Goal: Obtain resource: Download file/media

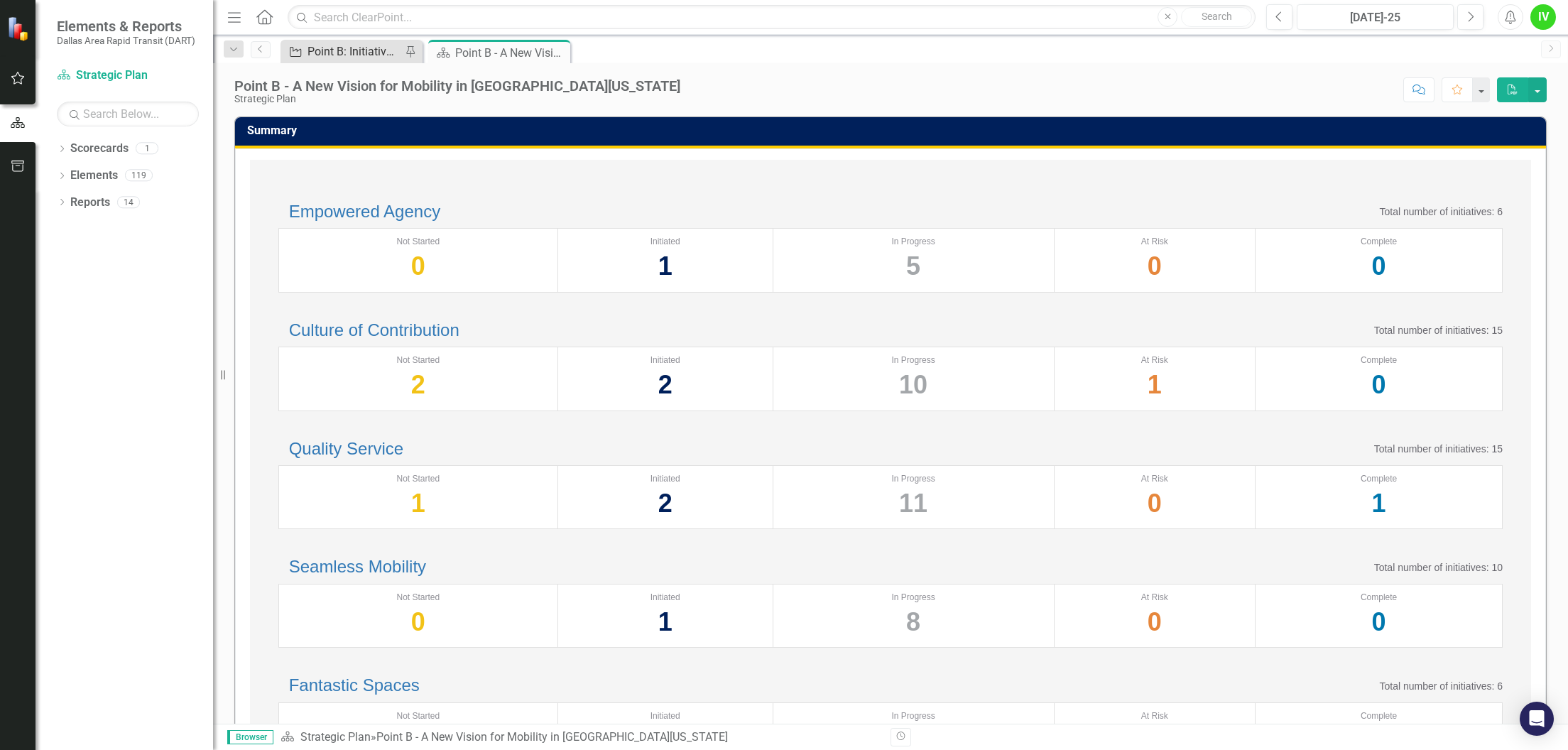
click at [338, 49] on div "Point B: Initiative Quarterly Summary by Executive Lead & PM" at bounding box center [354, 52] width 94 height 18
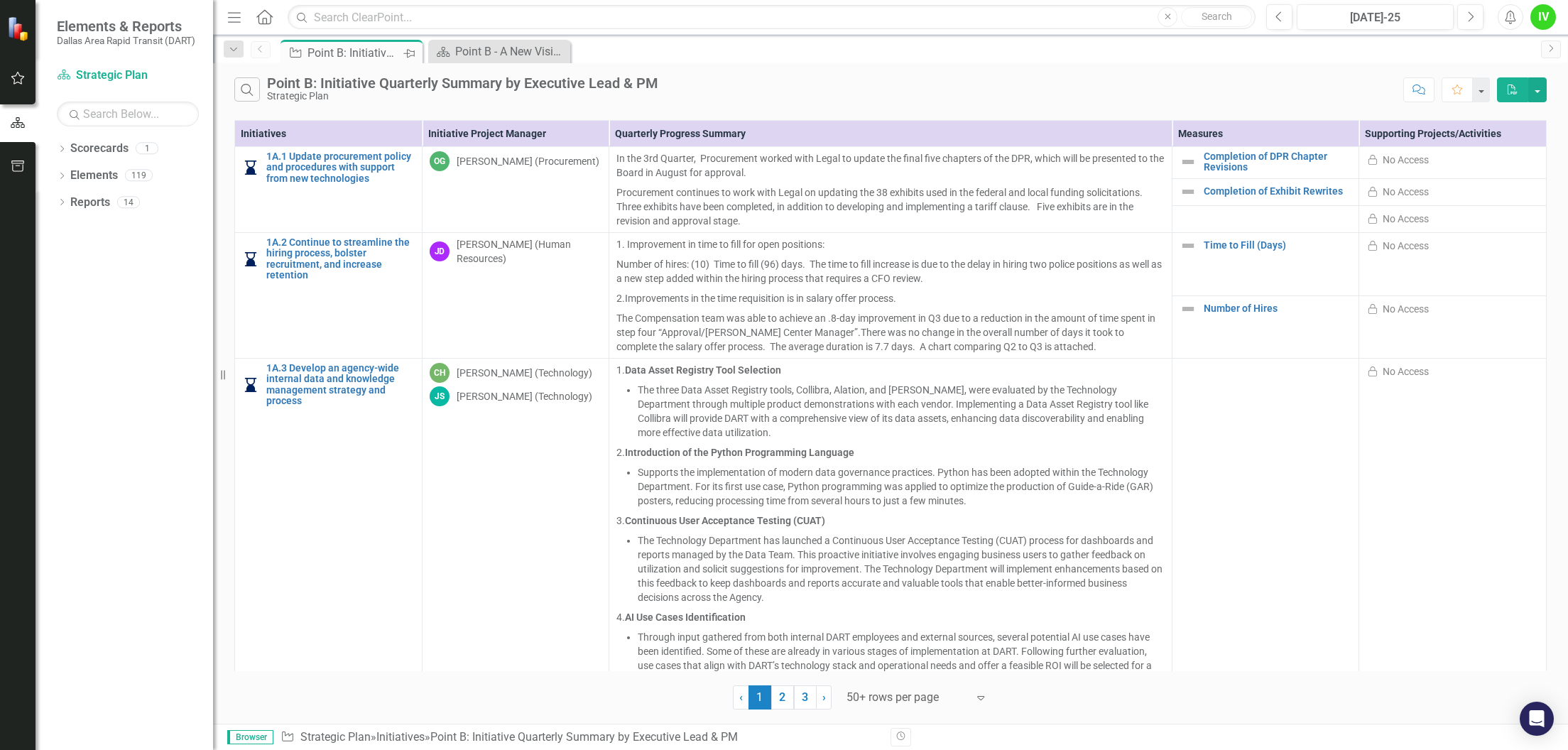
click at [409, 54] on icon "Pin" at bounding box center [409, 54] width 12 height 14
click at [390, 53] on icon at bounding box center [392, 53] width 12 height 9
click at [412, 54] on icon "Pin" at bounding box center [409, 54] width 12 height 14
click at [404, 52] on icon "Close" at bounding box center [409, 52] width 14 height 12
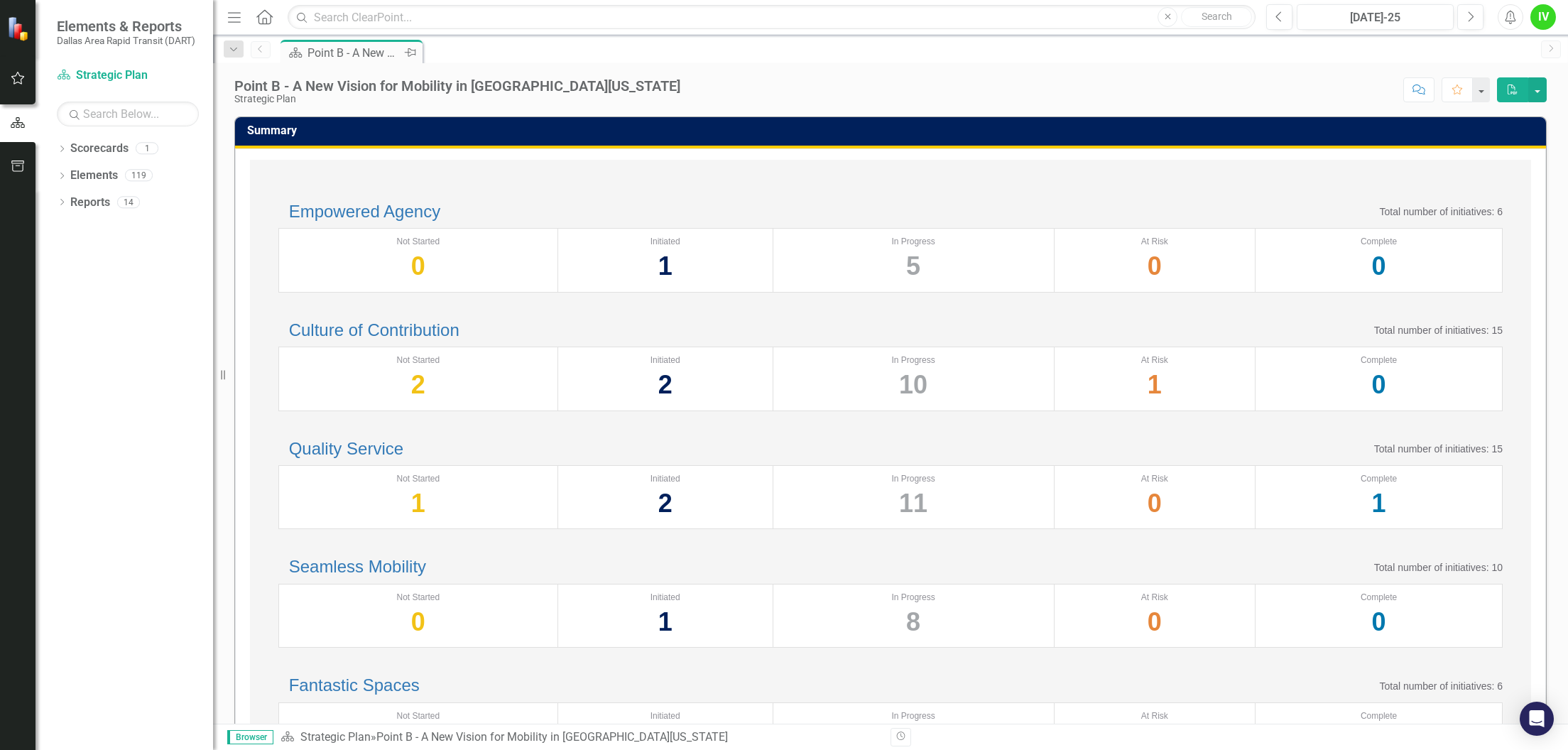
click at [376, 50] on div "Point B - A New Vision for Mobility in [GEOGRAPHIC_DATA][US_STATE]" at bounding box center [354, 53] width 94 height 18
click at [261, 54] on link "Previous" at bounding box center [260, 49] width 20 height 17
click at [233, 50] on icon "button" at bounding box center [233, 49] width 7 height 4
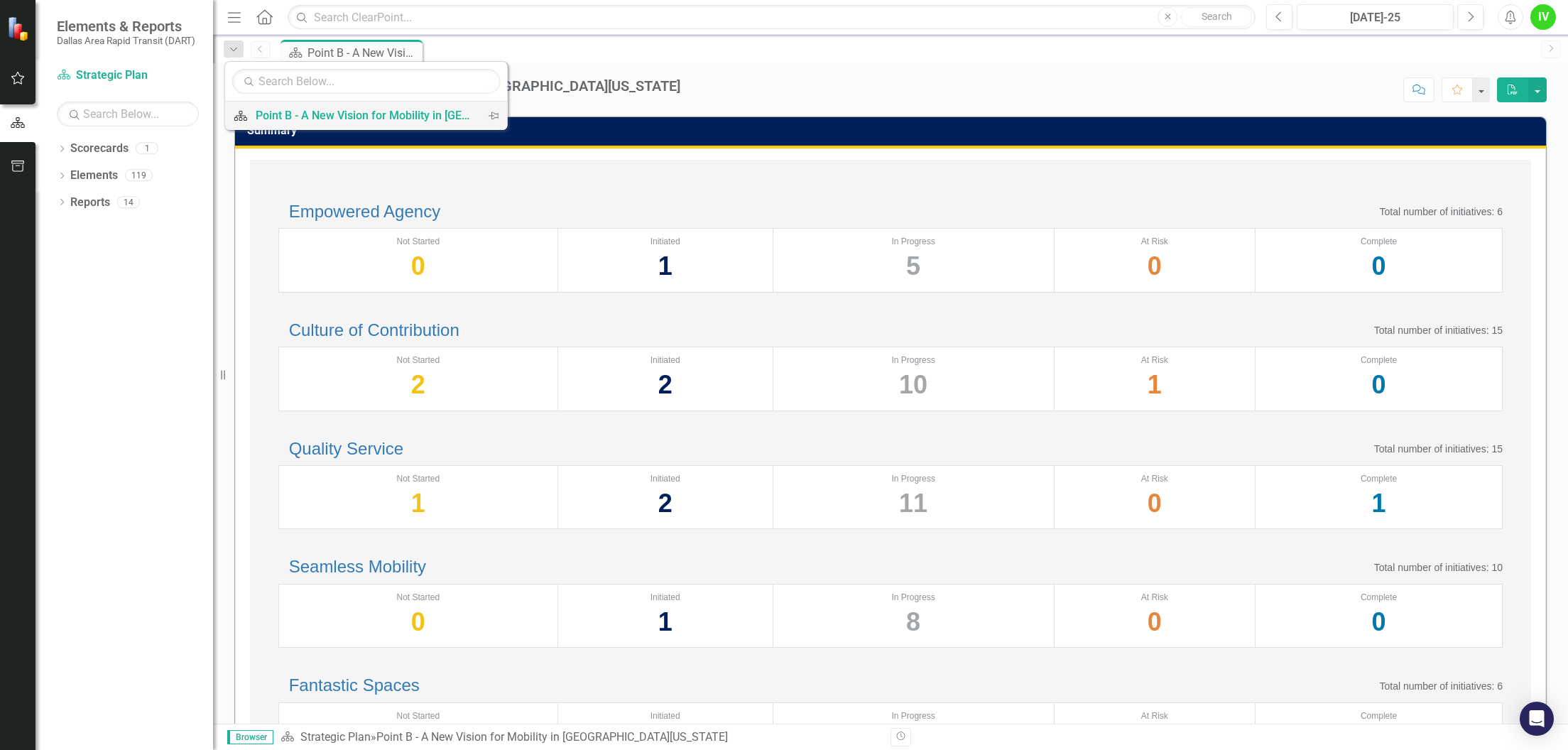
click at [284, 109] on div "Point B - A New Vision for Mobility in [GEOGRAPHIC_DATA][US_STATE]" at bounding box center [364, 115] width 216 height 18
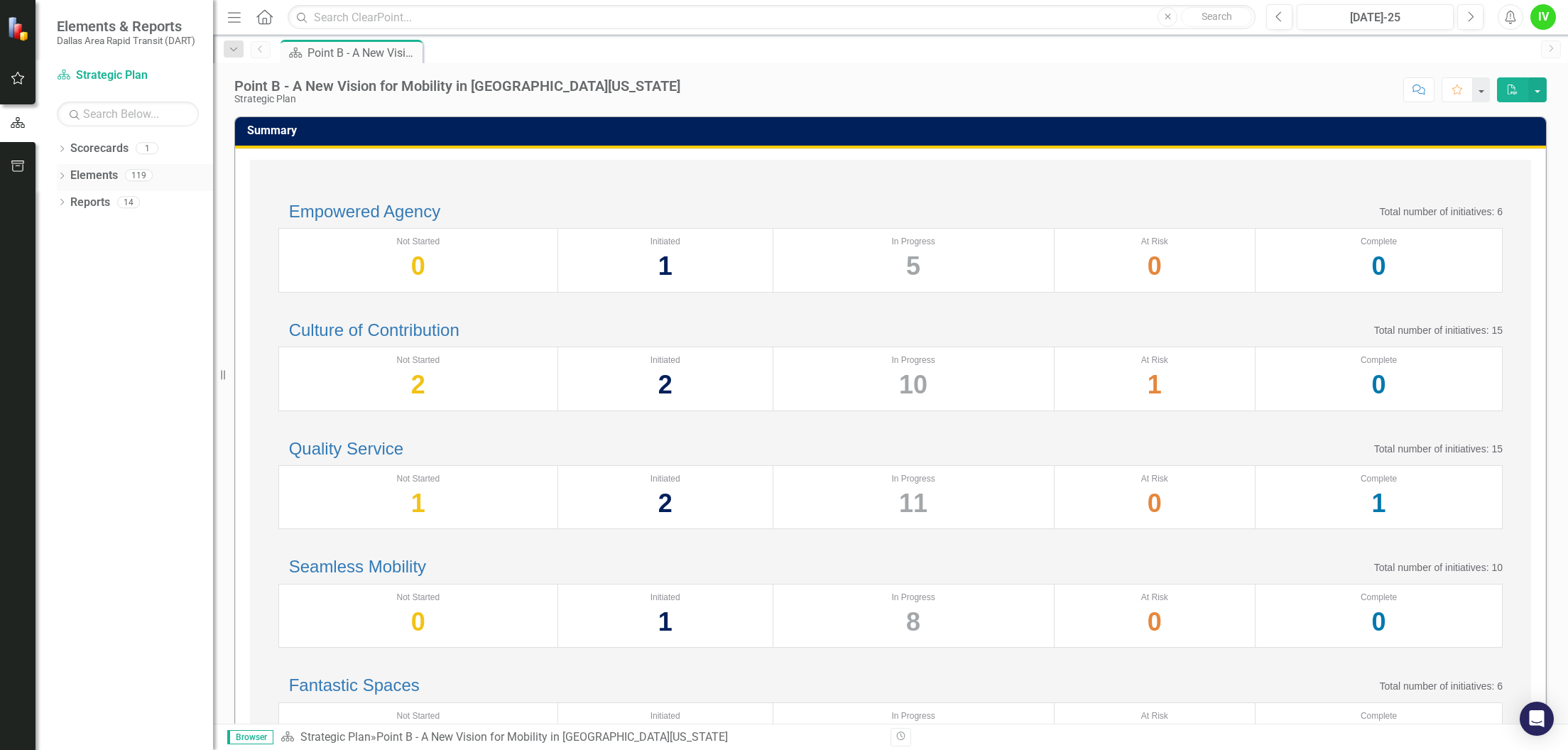
click at [60, 173] on icon "Dropdown" at bounding box center [62, 177] width 10 height 8
click at [74, 199] on icon "Dropdown" at bounding box center [68, 203] width 10 height 8
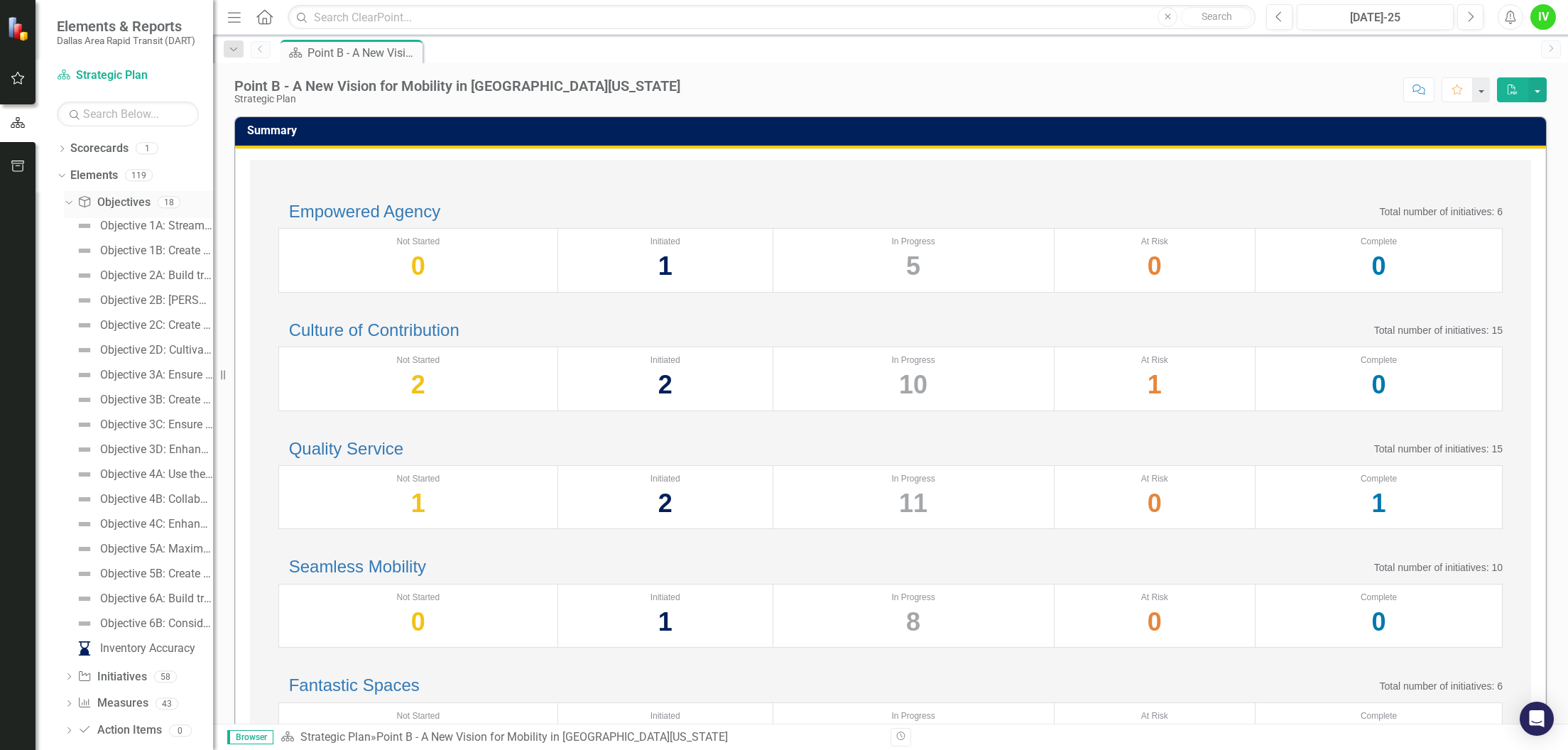
click at [70, 203] on icon "Dropdown" at bounding box center [67, 201] width 8 height 10
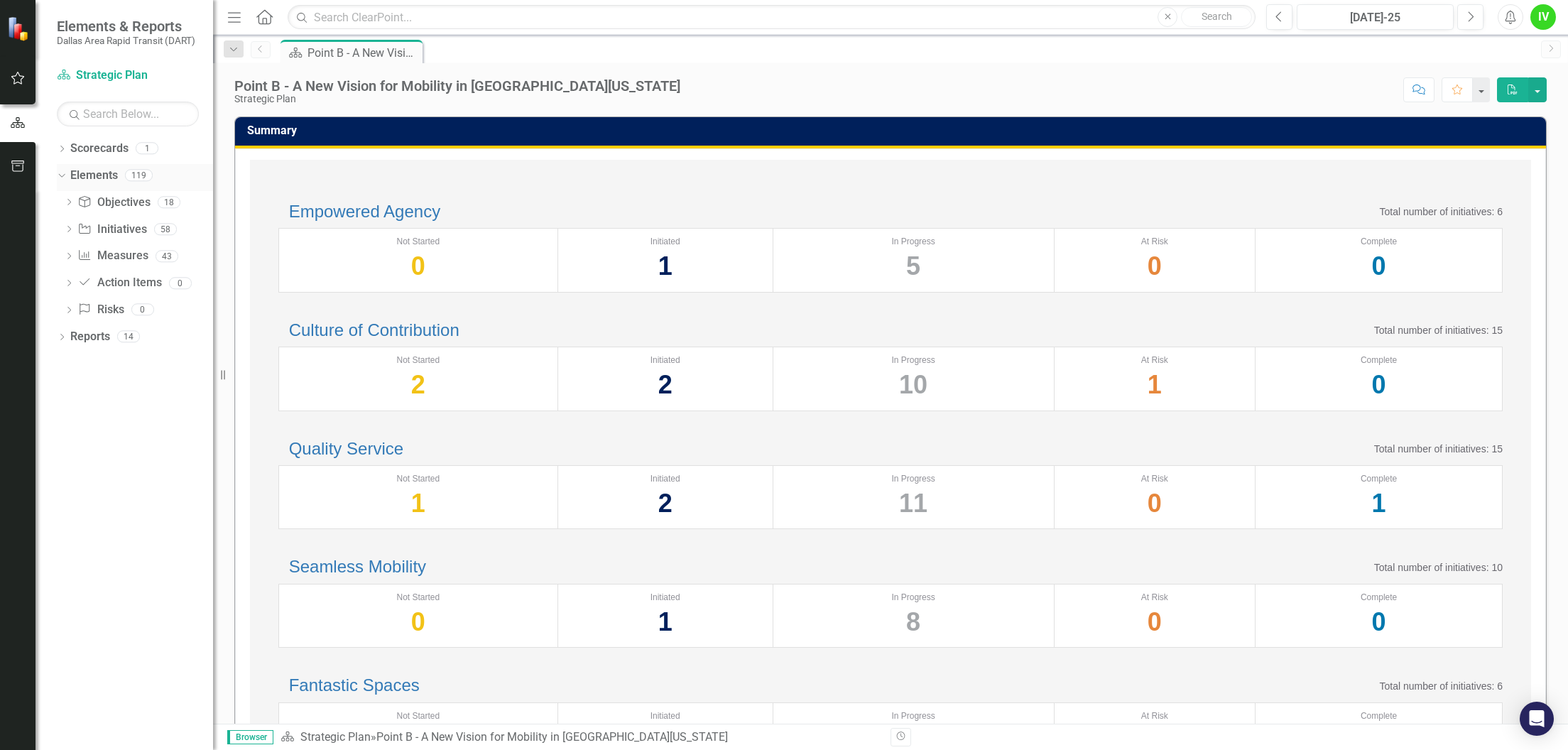
click at [63, 173] on div "Dropdown" at bounding box center [60, 174] width 13 height 10
click at [58, 203] on icon "Dropdown" at bounding box center [62, 203] width 10 height 8
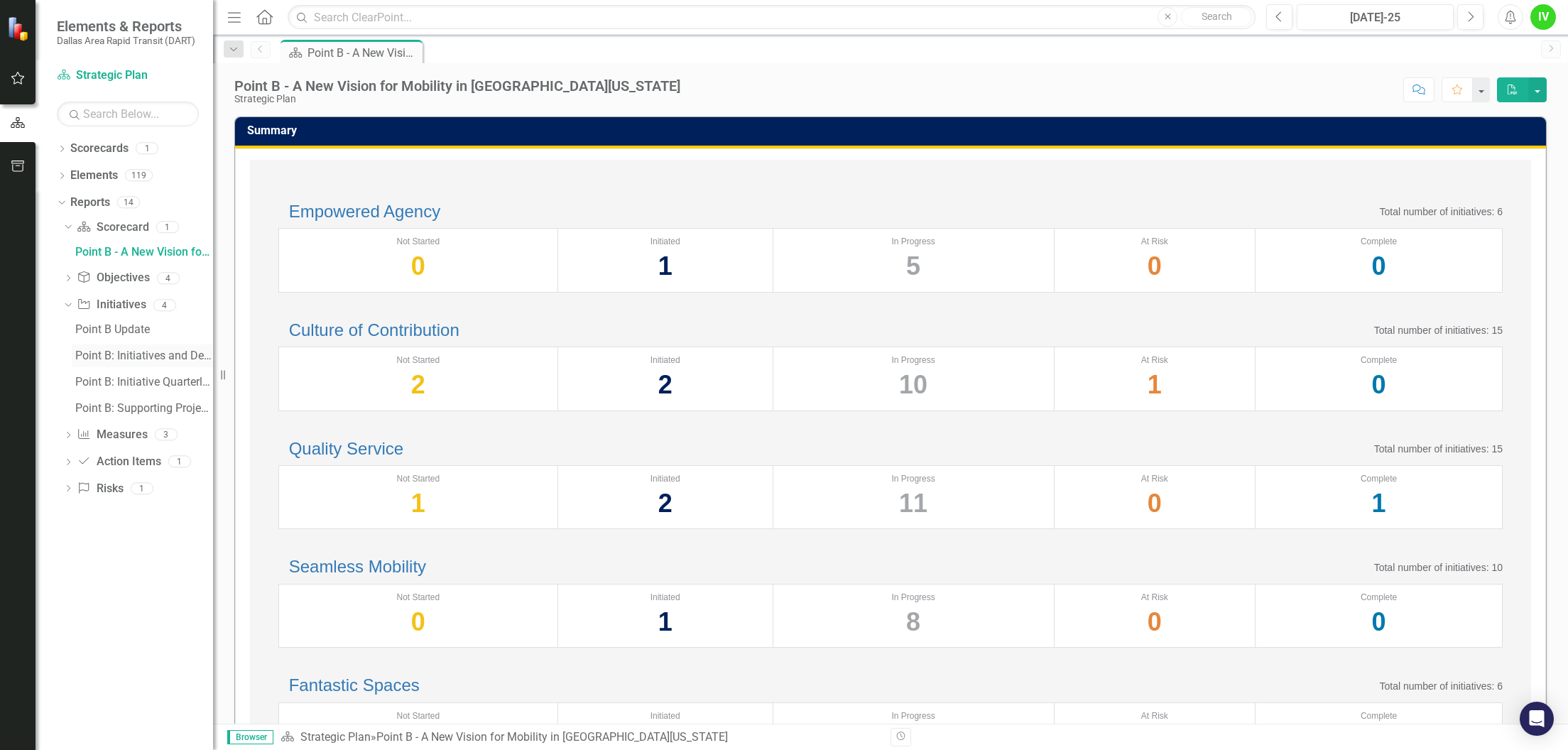
click at [118, 353] on div "Point B: Initiatives and Descriptions" at bounding box center [144, 356] width 138 height 13
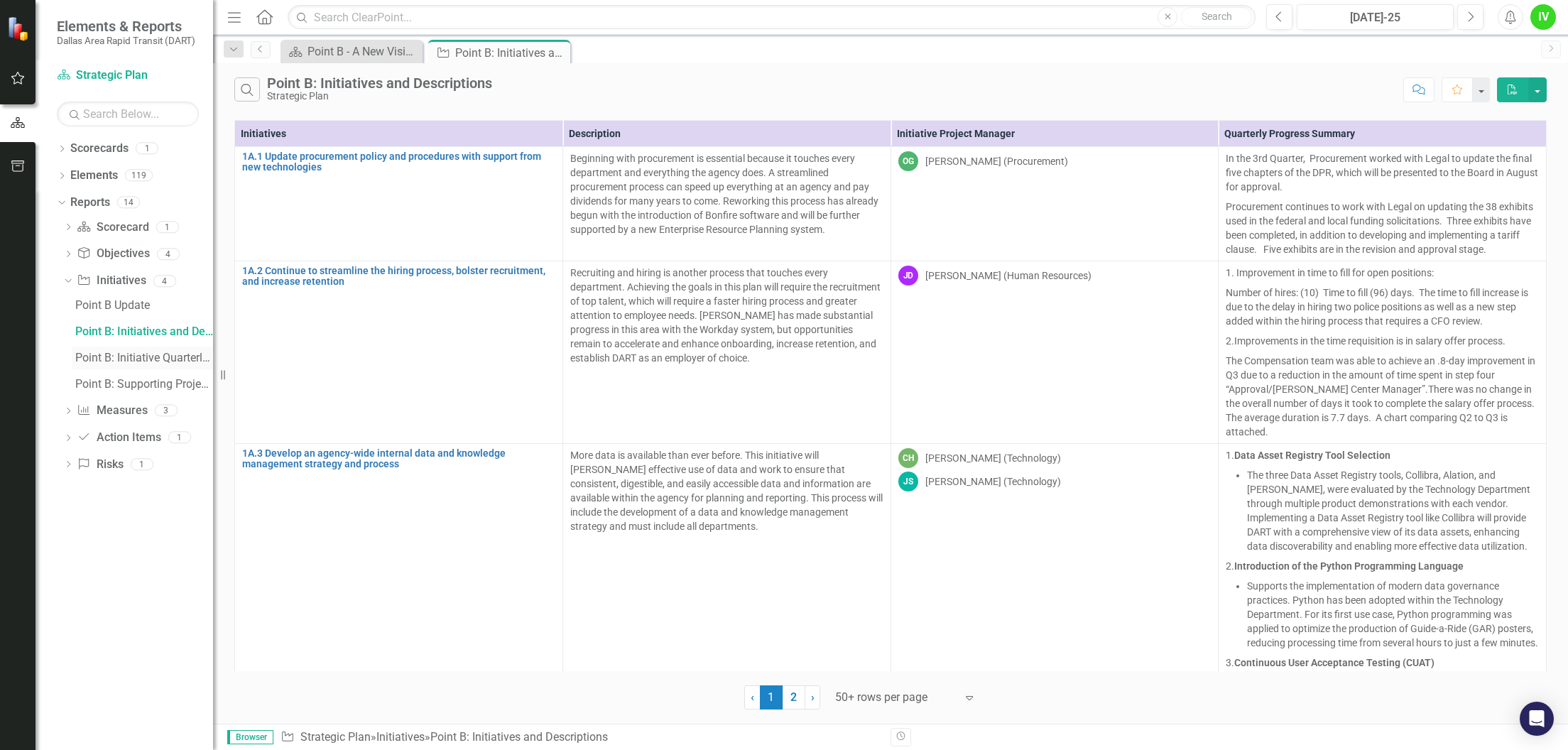
click at [150, 358] on div "Point B: Initiative Quarterly Summary by Executive Lead & PM" at bounding box center [144, 358] width 138 height 13
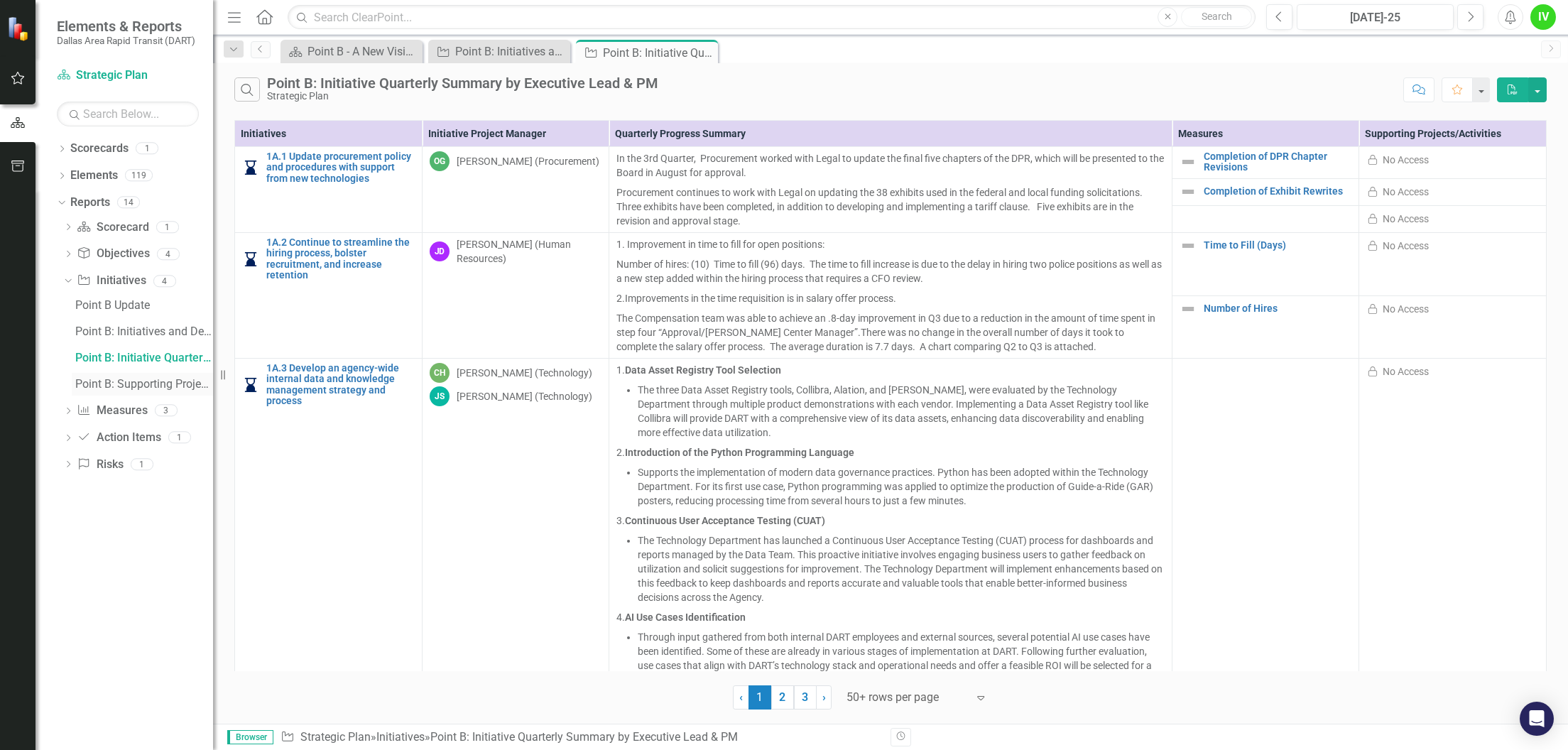
click at [146, 379] on div "Point B: Supporting Projects + Summary" at bounding box center [144, 384] width 138 height 13
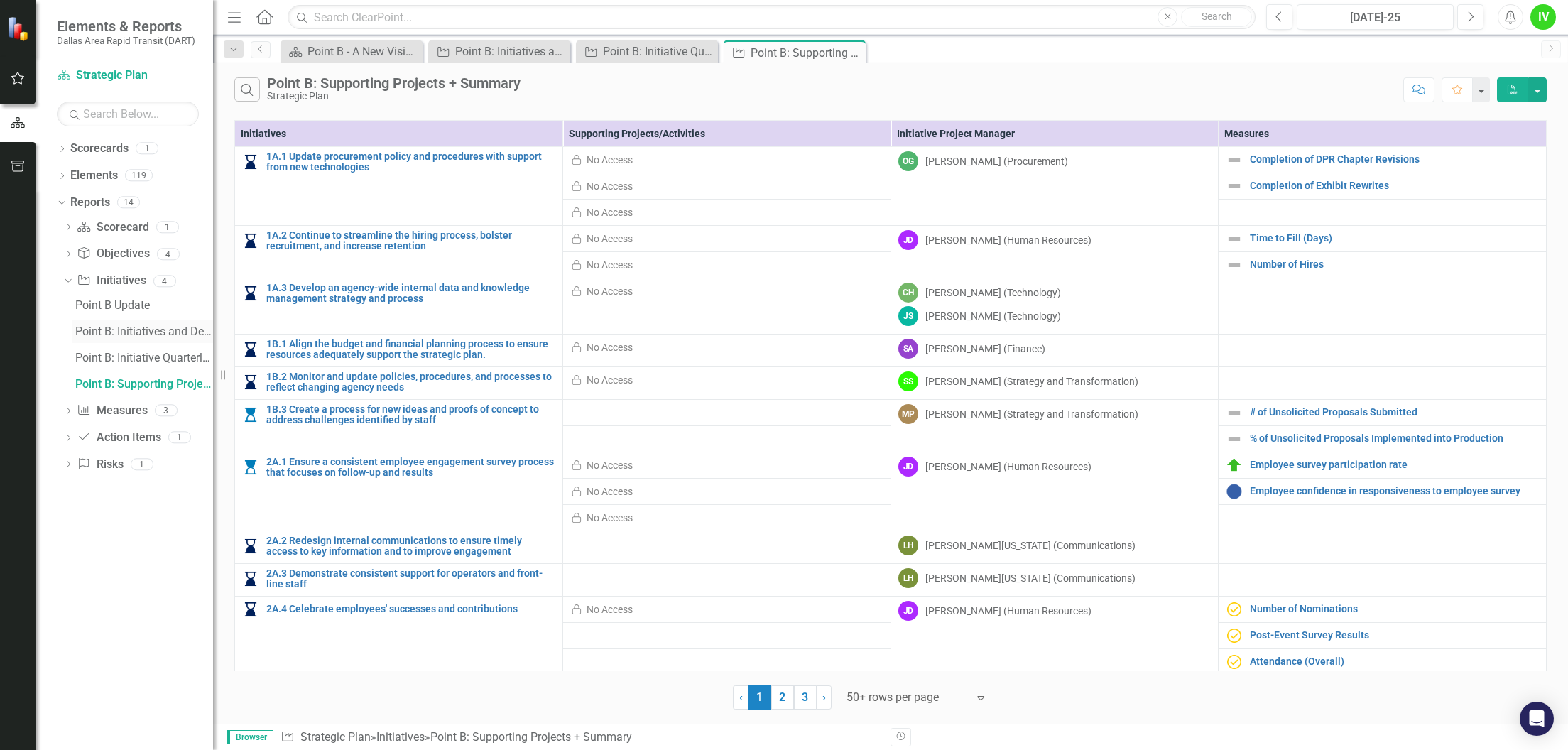
click at [156, 331] on div "Point B: Initiatives and Descriptions" at bounding box center [144, 332] width 138 height 13
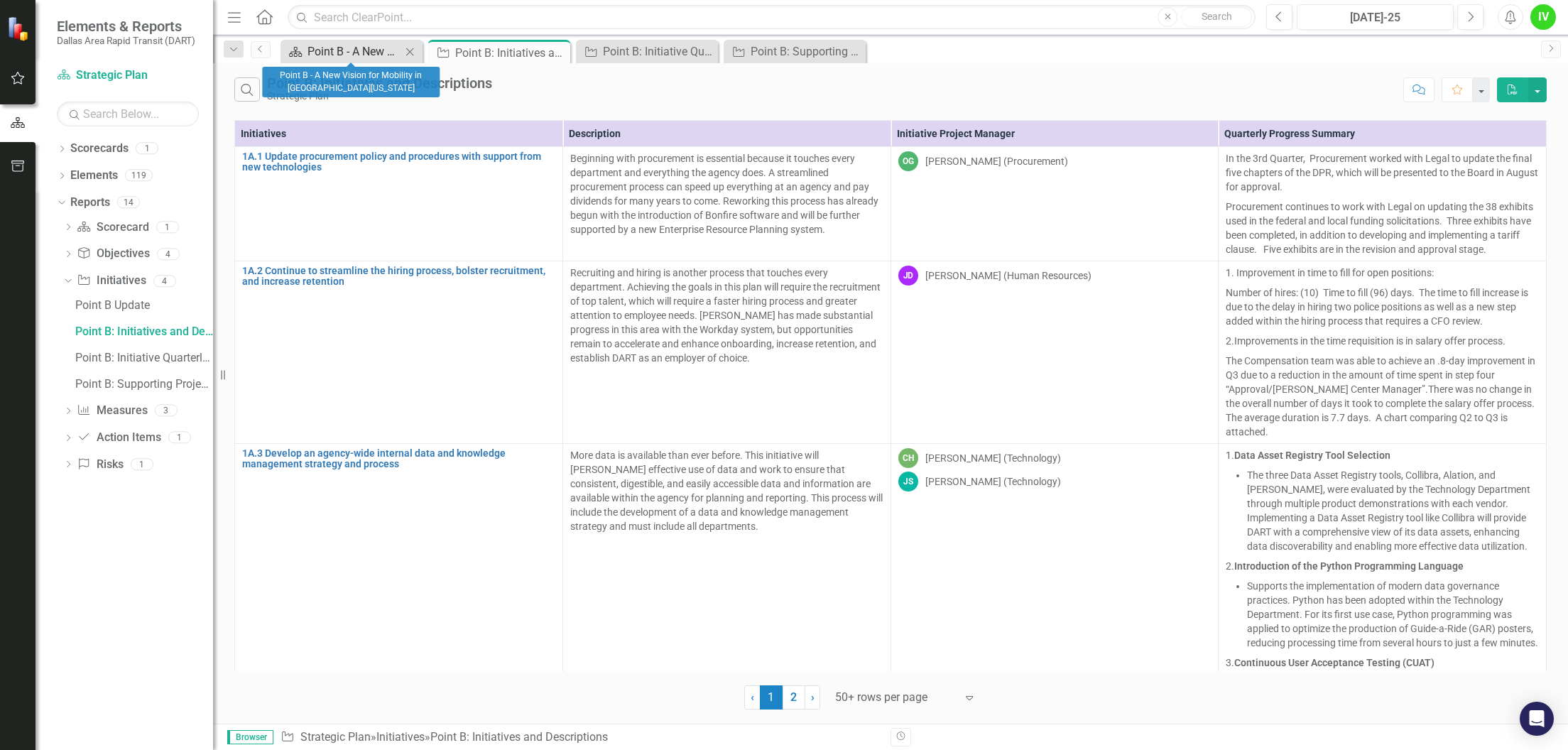
click at [367, 53] on div "Point B - A New Vision for Mobility in [GEOGRAPHIC_DATA][US_STATE]" at bounding box center [354, 52] width 94 height 18
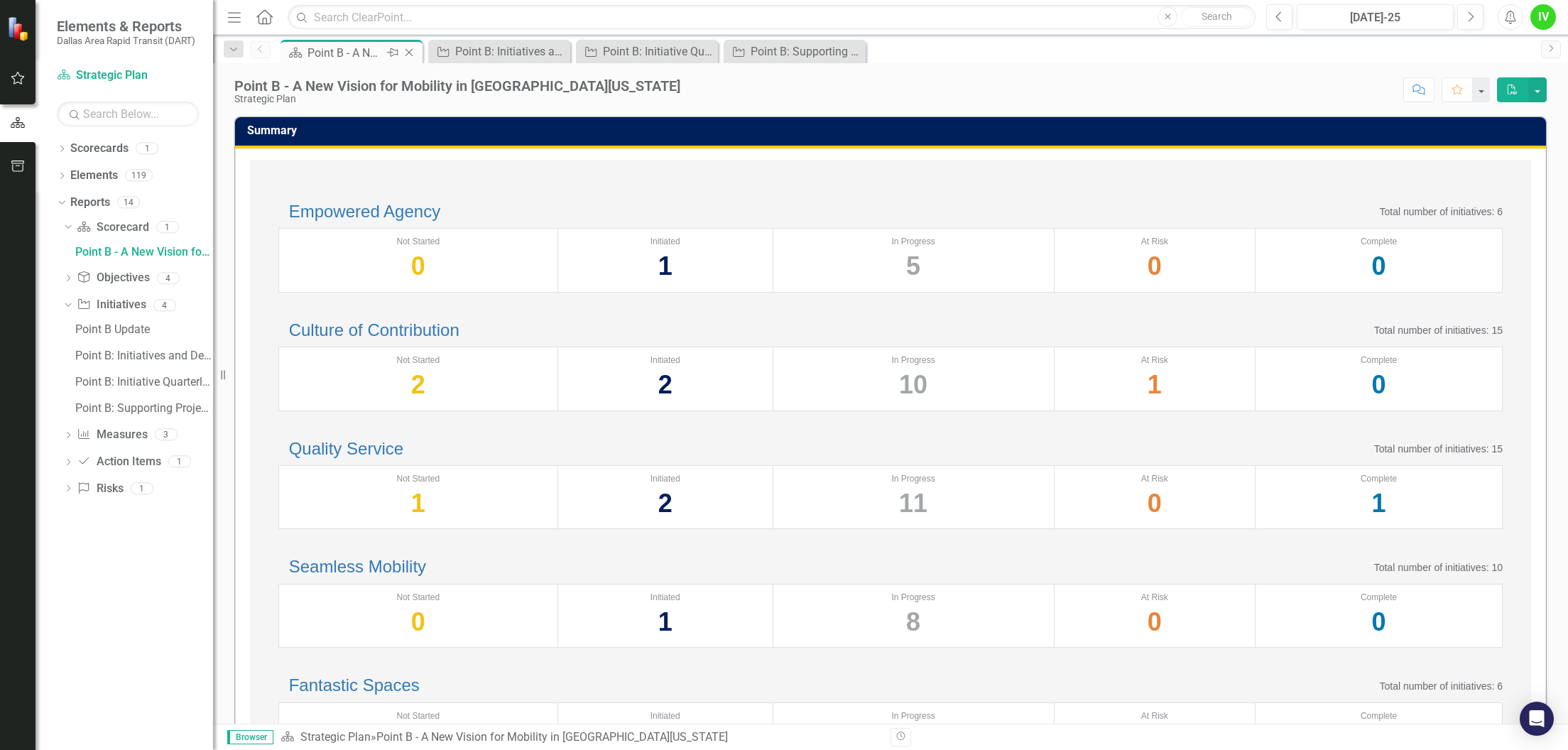
click at [407, 50] on icon "Close" at bounding box center [409, 52] width 14 height 12
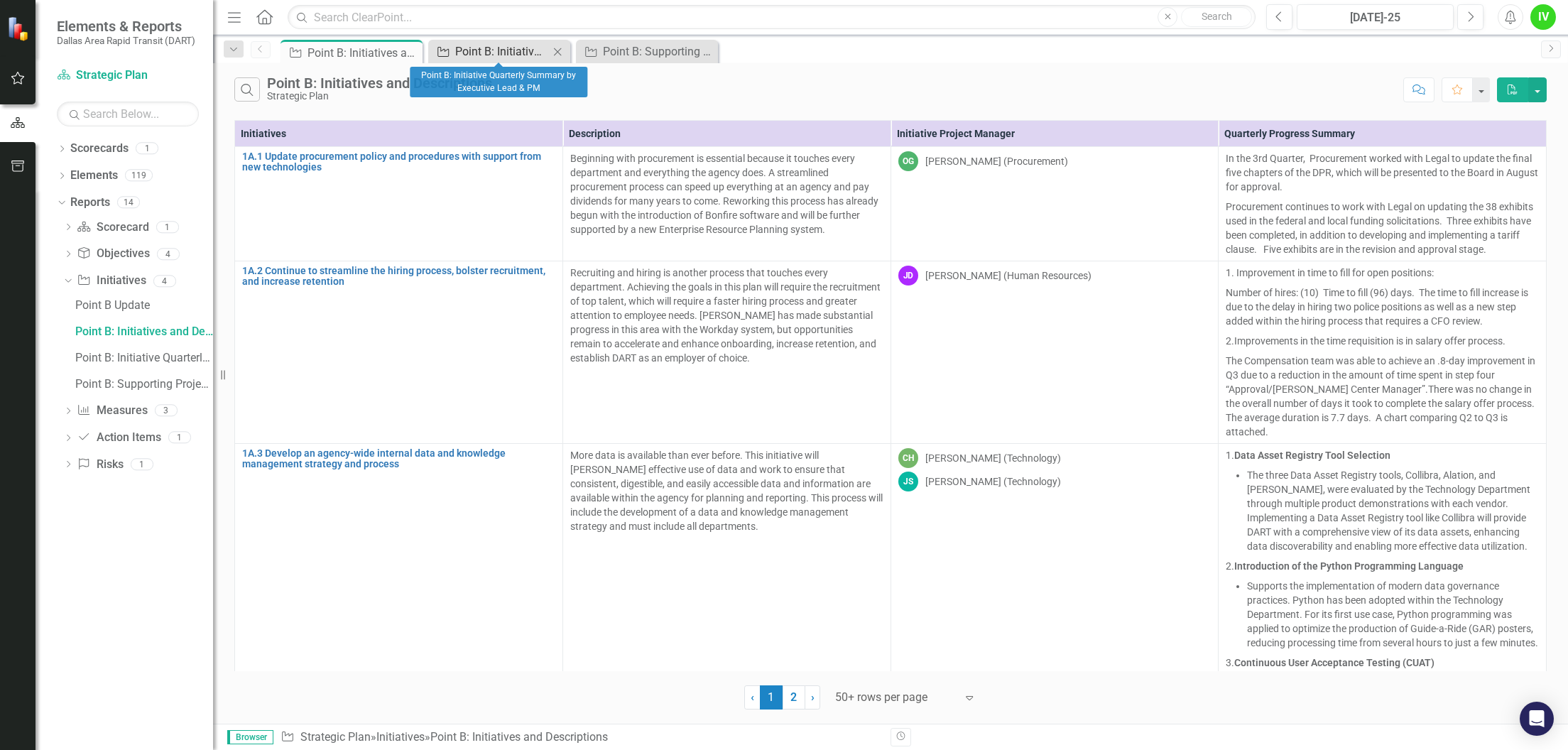
click at [480, 46] on div "Point B: Initiative Quarterly Summary by Executive Lead & PM" at bounding box center [502, 52] width 94 height 18
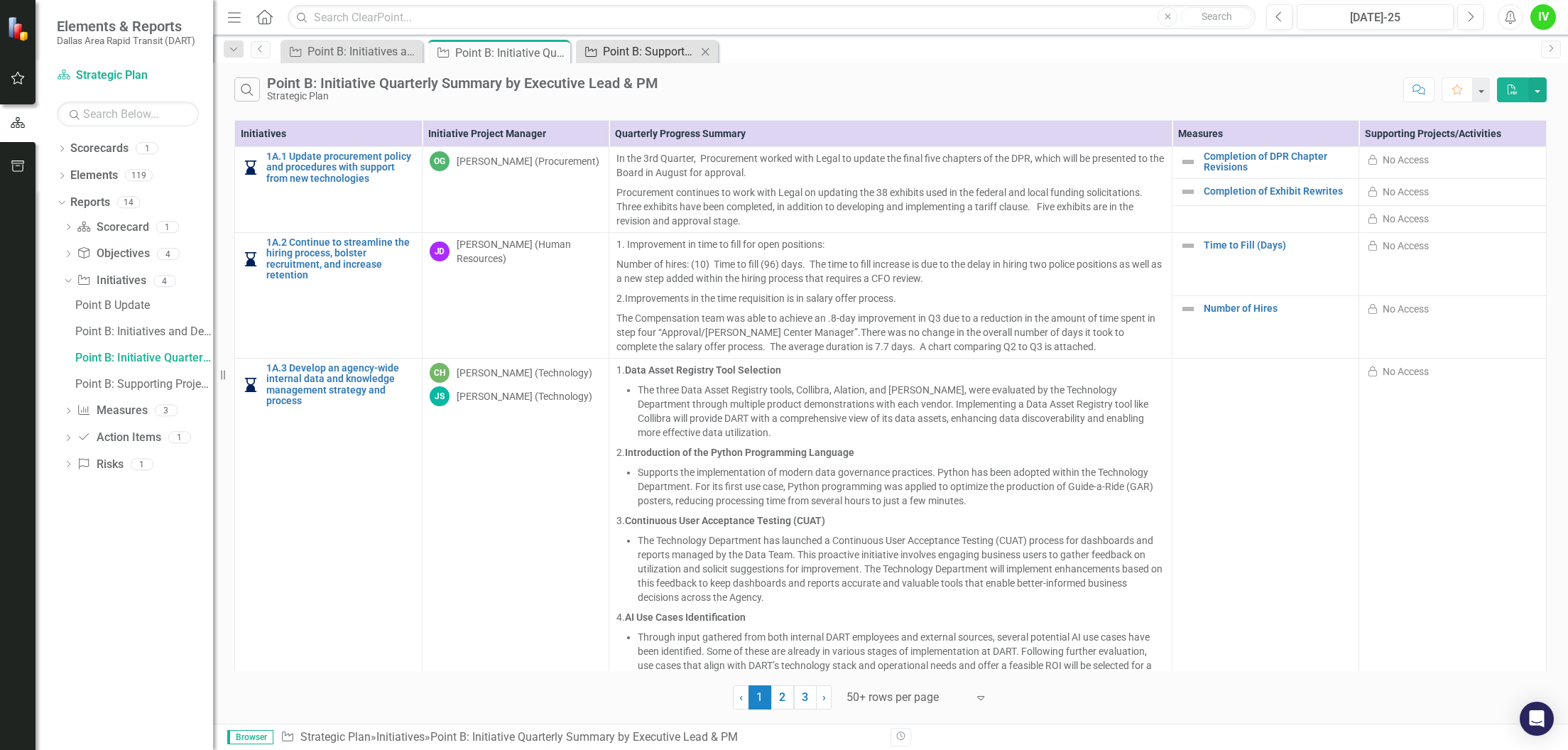
click at [642, 50] on div "Point B: Supporting Projects + Summary" at bounding box center [649, 52] width 94 height 18
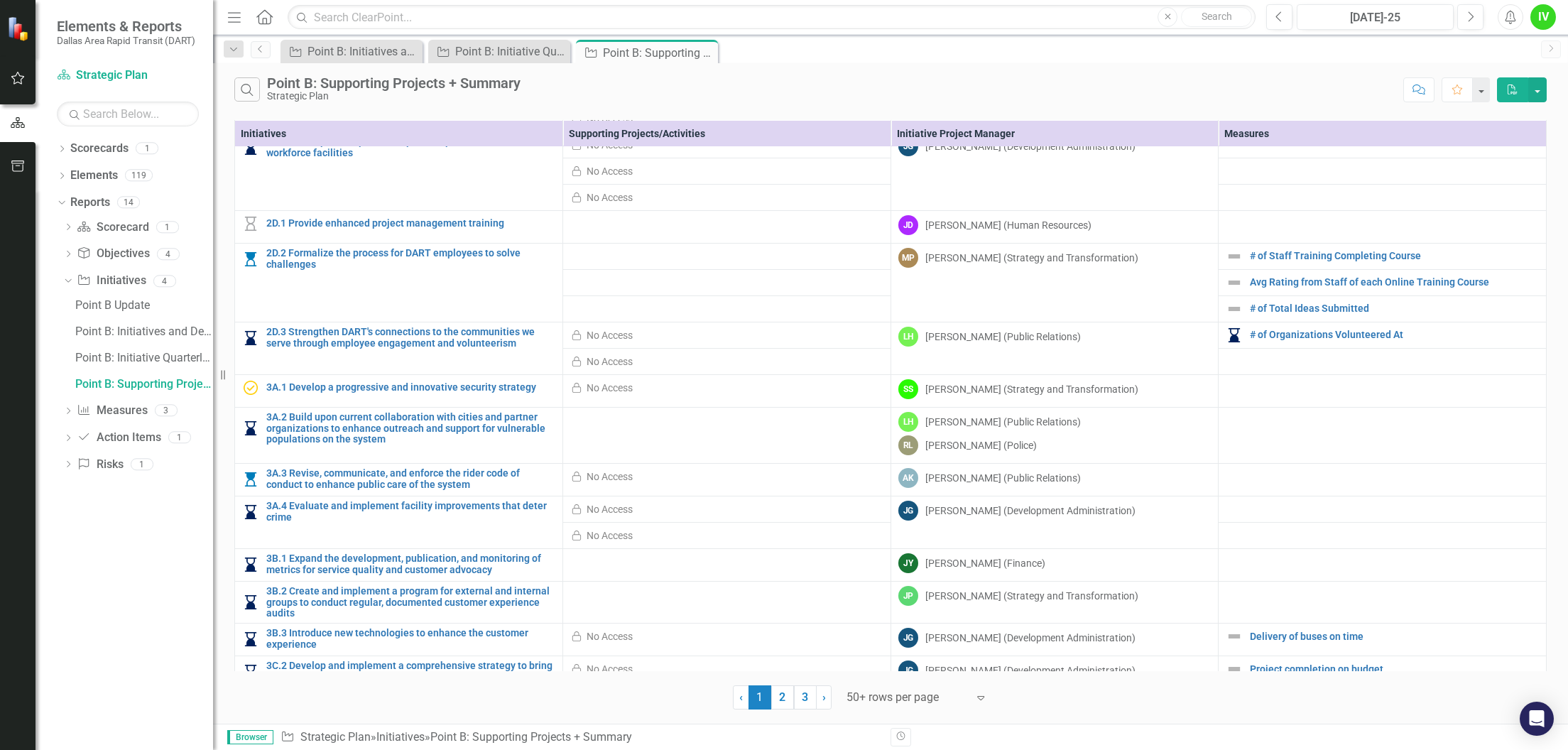
scroll to position [982, 0]
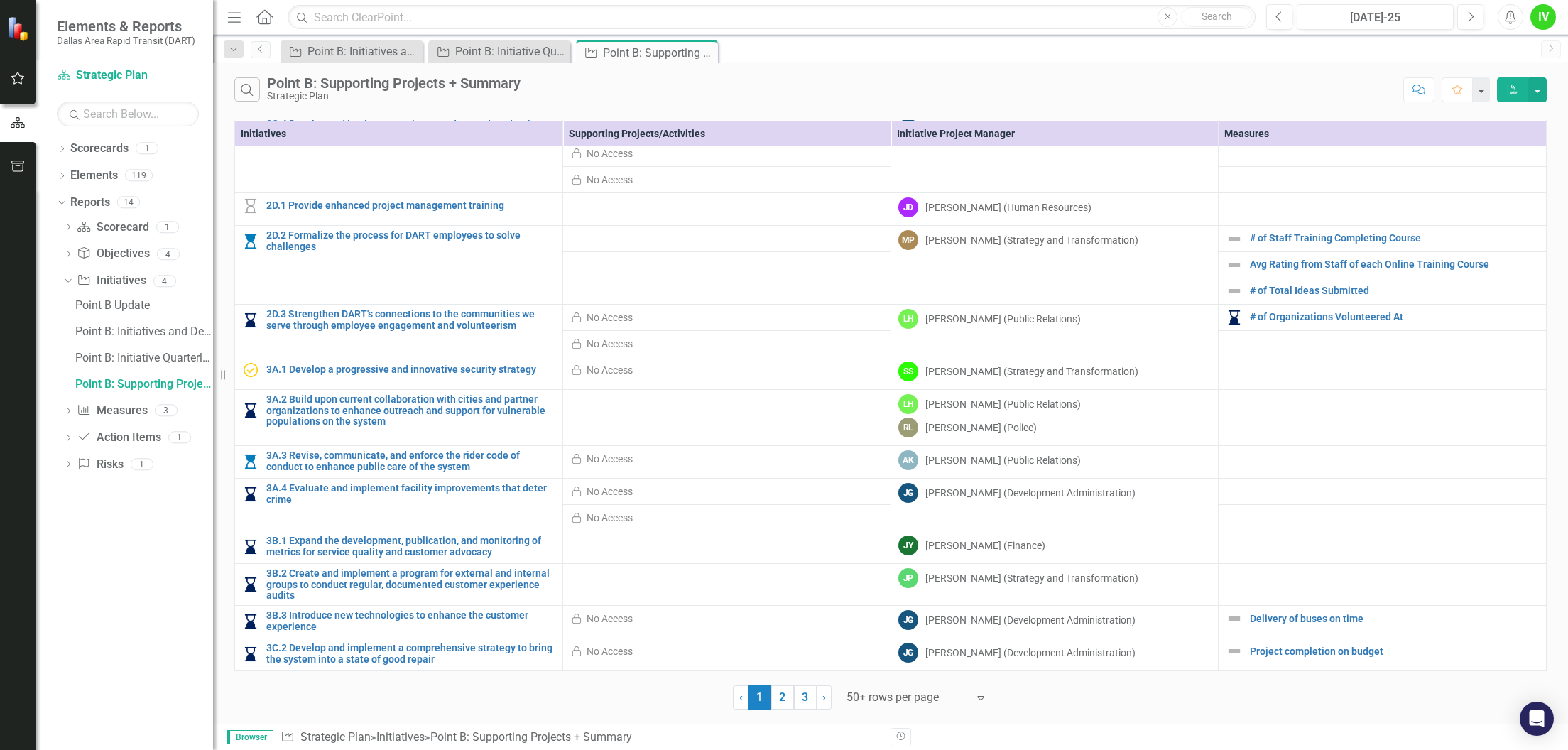
drag, startPoint x: 703, startPoint y: 48, endPoint x: 664, endPoint y: 120, distance: 81.9
click at [0, 0] on icon "Close" at bounding box center [0, 0] width 0 height 0
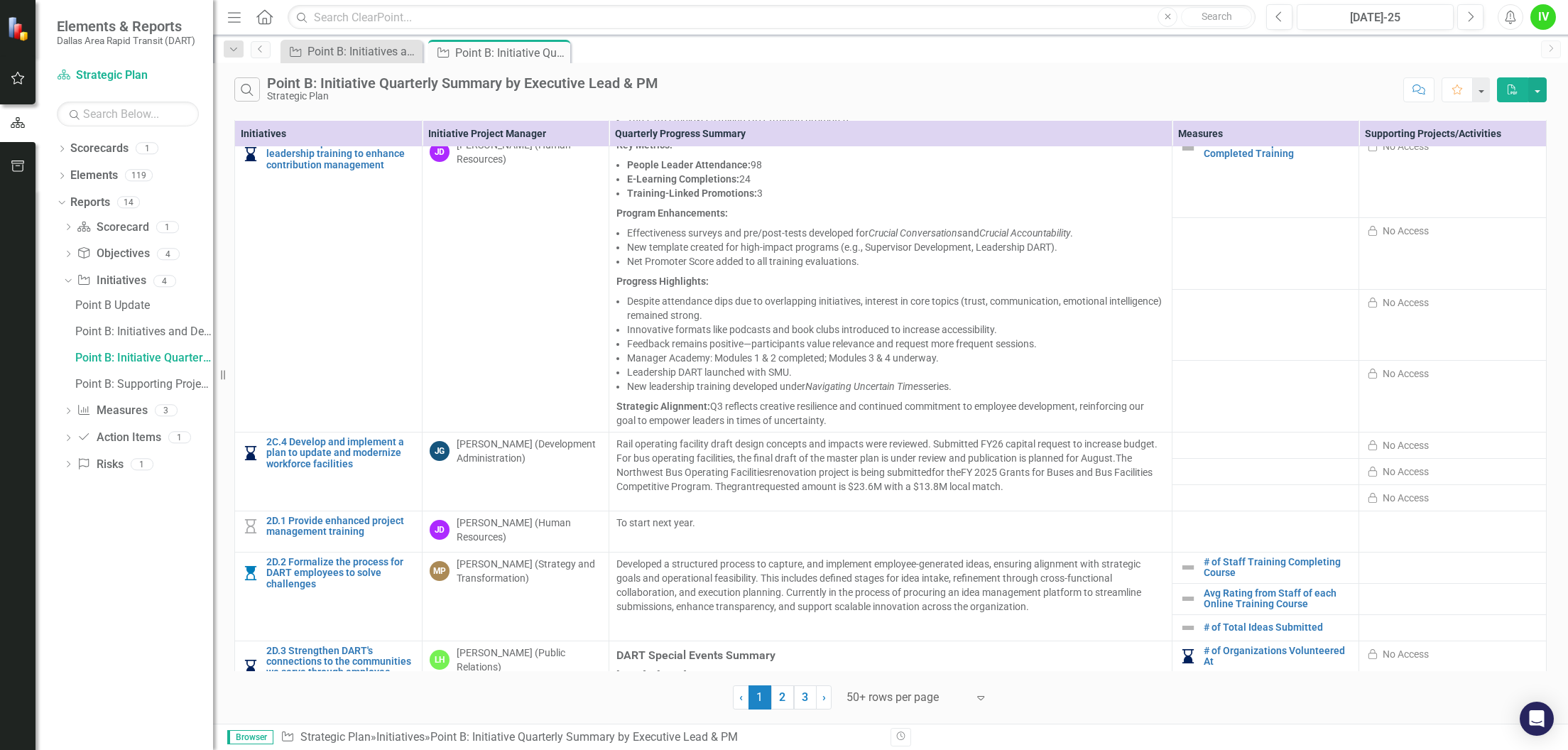
scroll to position [1772, 0]
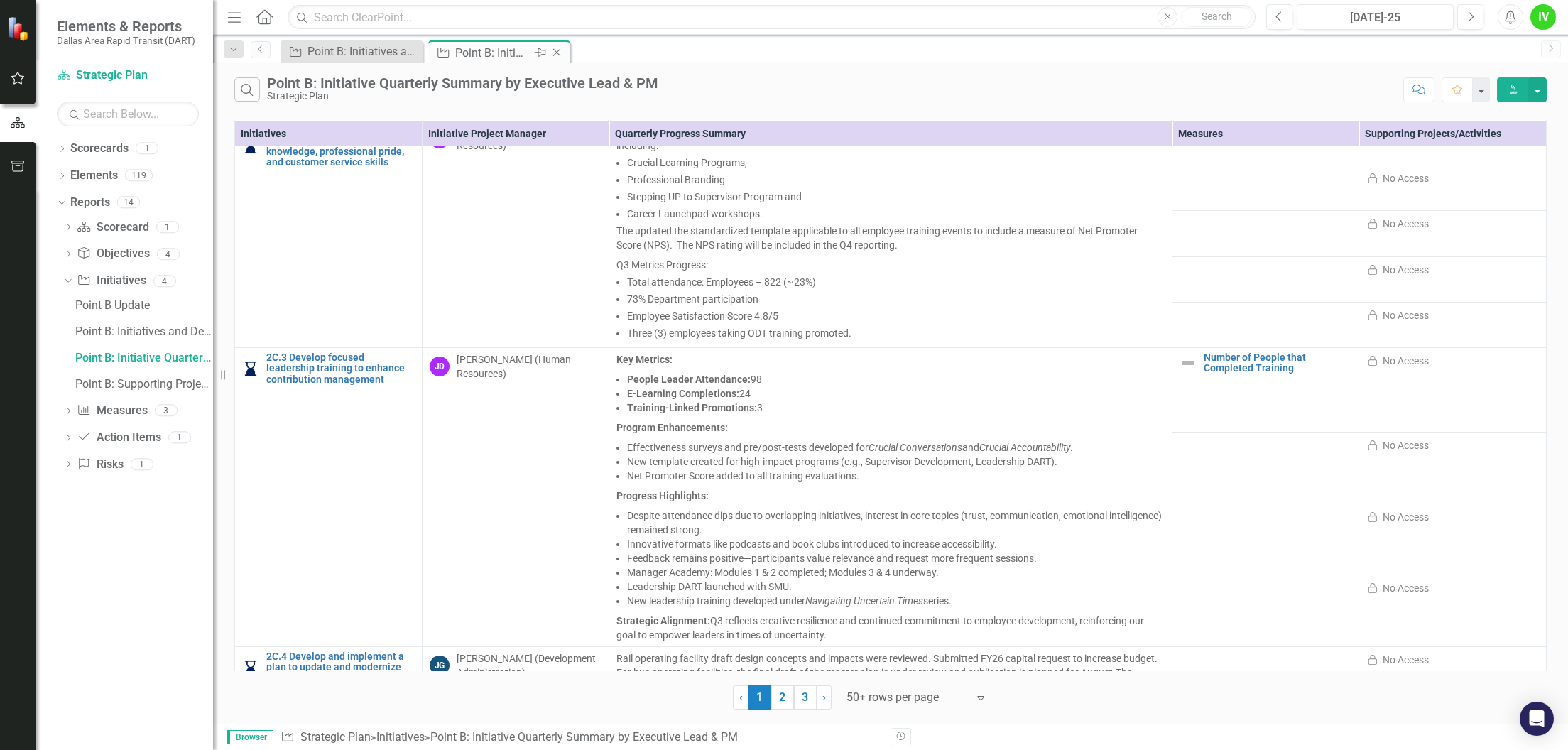
click at [558, 46] on icon "Close" at bounding box center [557, 52] width 14 height 12
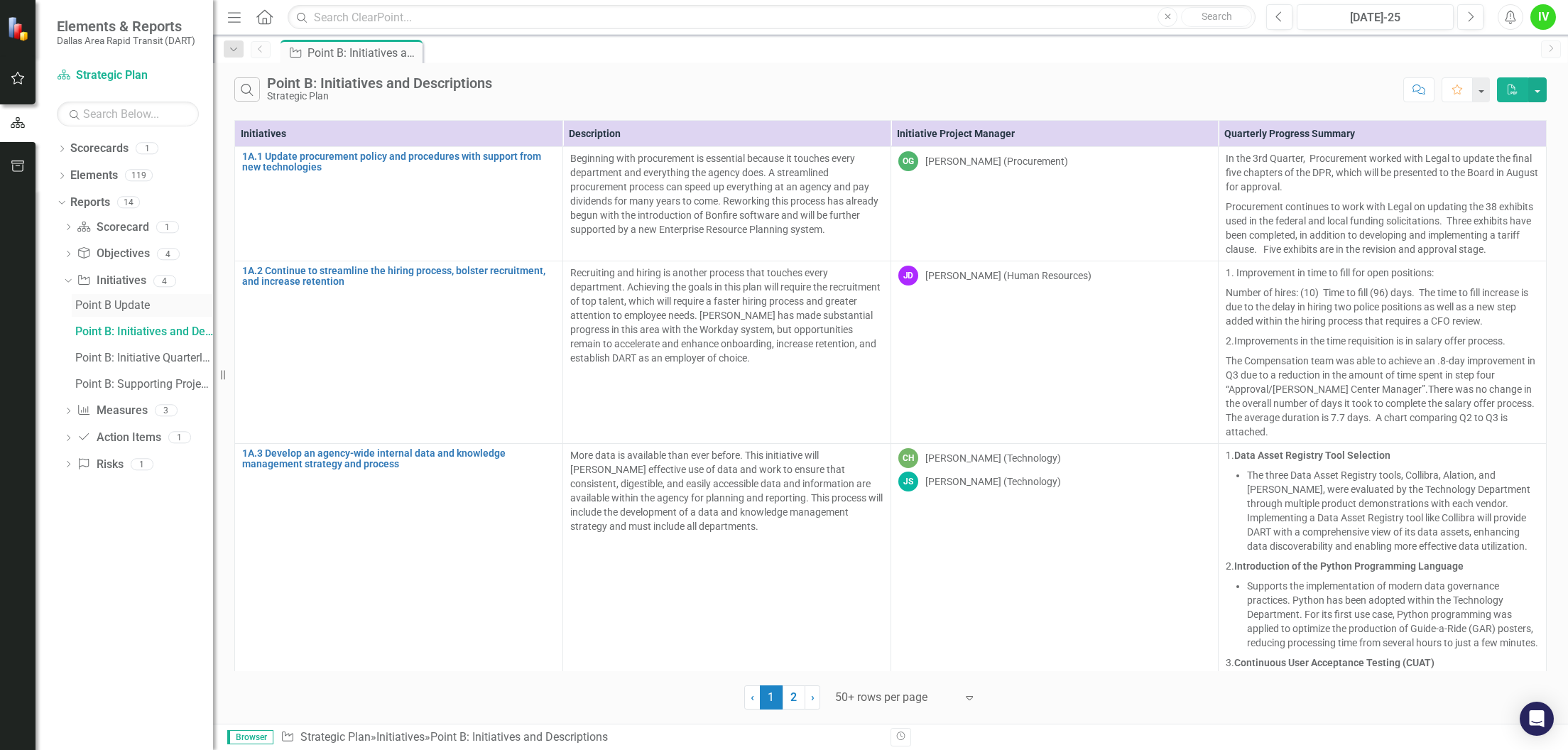
click at [147, 302] on div "Point B Update" at bounding box center [144, 305] width 138 height 13
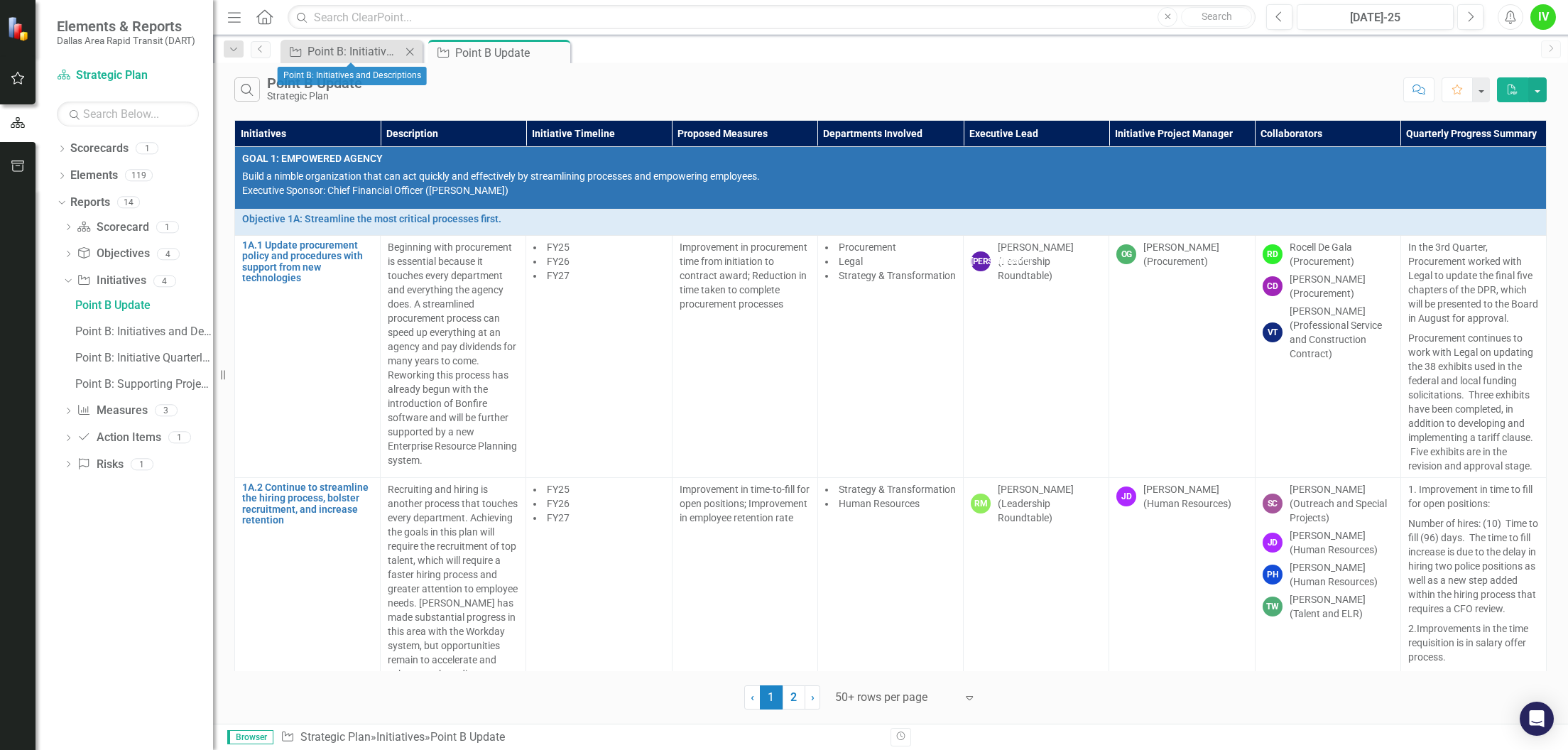
click at [407, 51] on icon "Close" at bounding box center [409, 52] width 14 height 12
click at [412, 53] on icon "Pin" at bounding box center [410, 53] width 12 height 14
click at [241, 84] on icon "Search" at bounding box center [247, 89] width 15 height 13
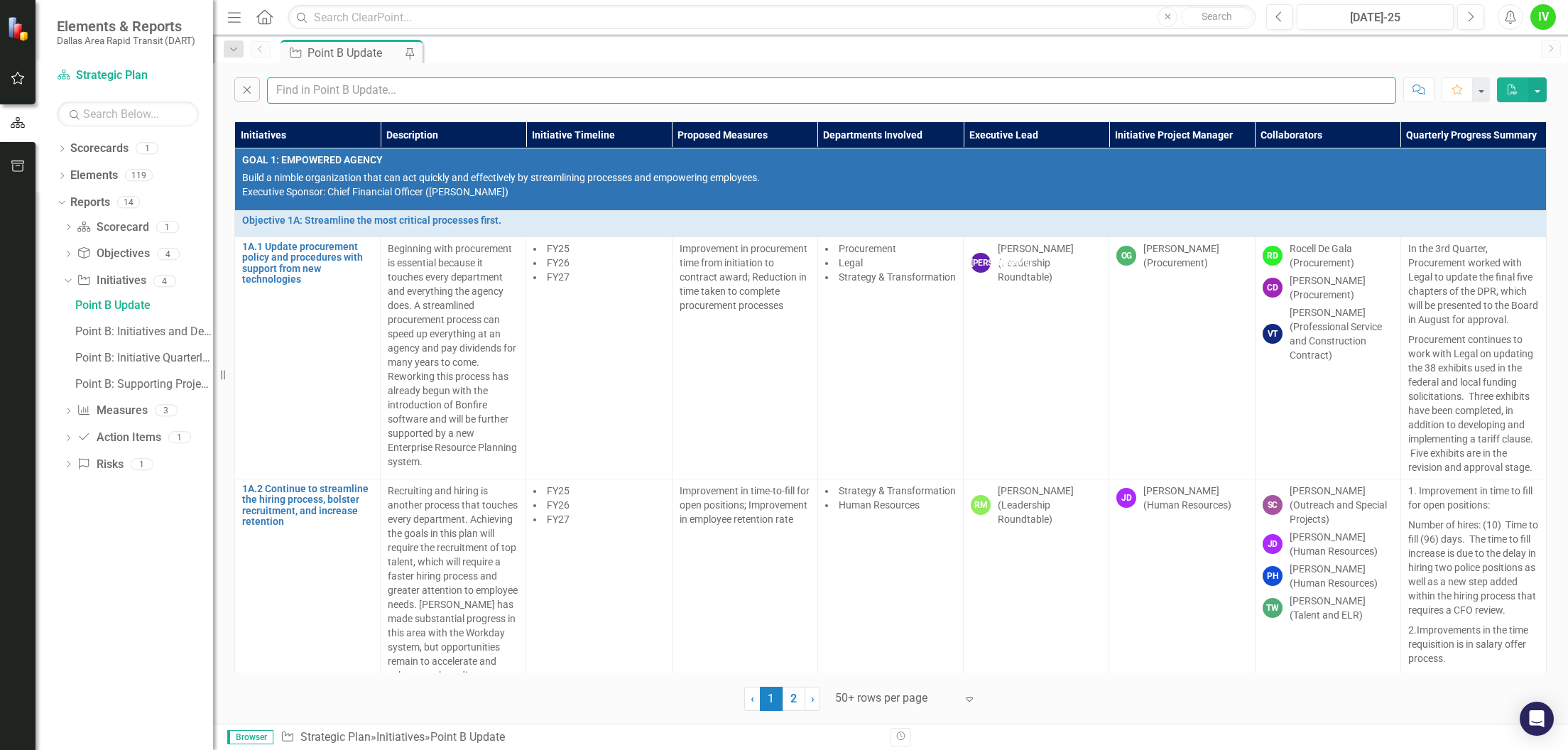
click at [412, 92] on input "text" at bounding box center [831, 90] width 1129 height 26
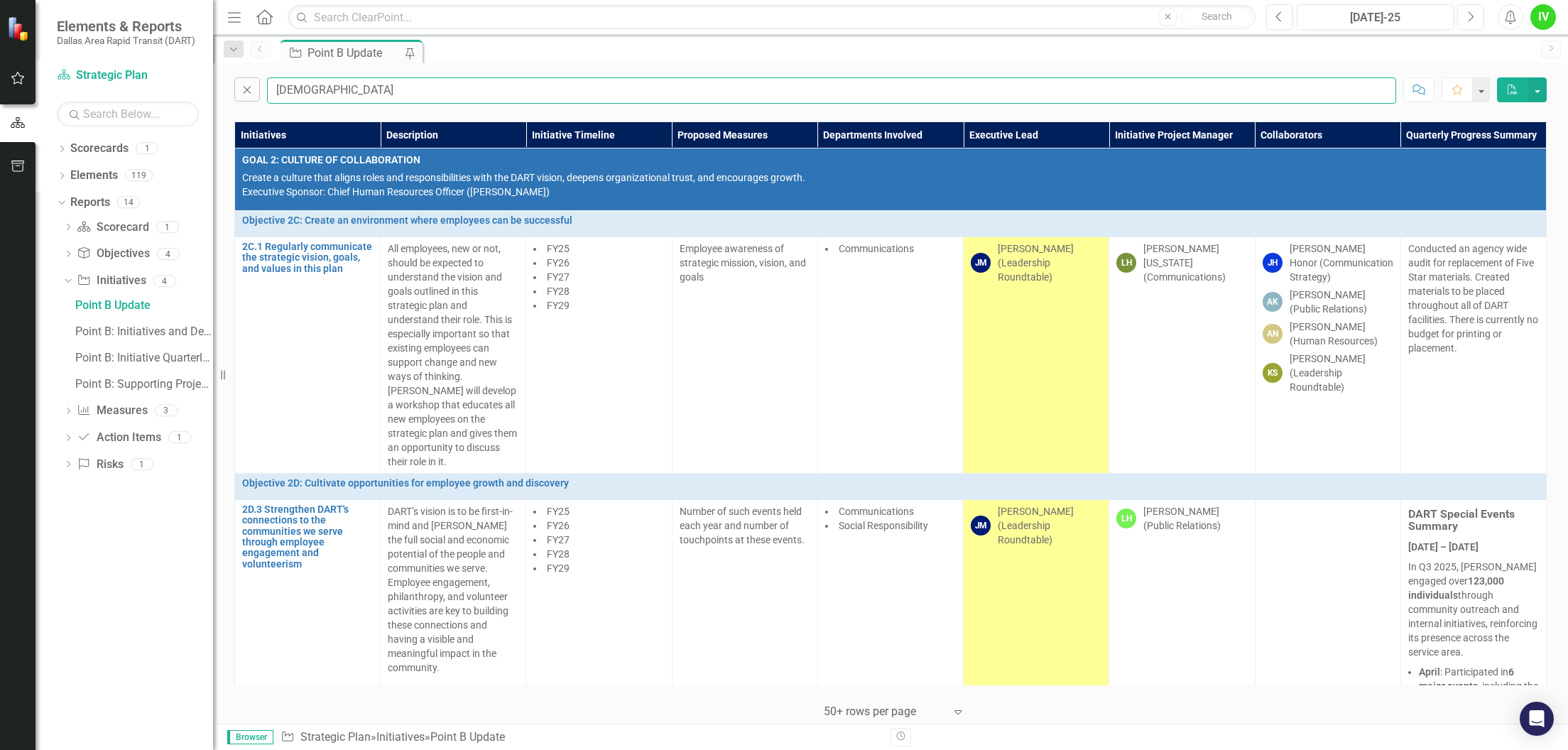
type input "[DEMOGRAPHIC_DATA]"
click at [630, 65] on div "Close [PERSON_NAME] Comment Favorite PDF" at bounding box center [889, 87] width 1354 height 47
click at [1458, 91] on icon "Favorite" at bounding box center [1457, 89] width 13 height 10
click at [1446, 335] on span "Conducted an agency wide audit for replacement of Five Star materials. Created …" at bounding box center [1472, 299] width 130 height 111
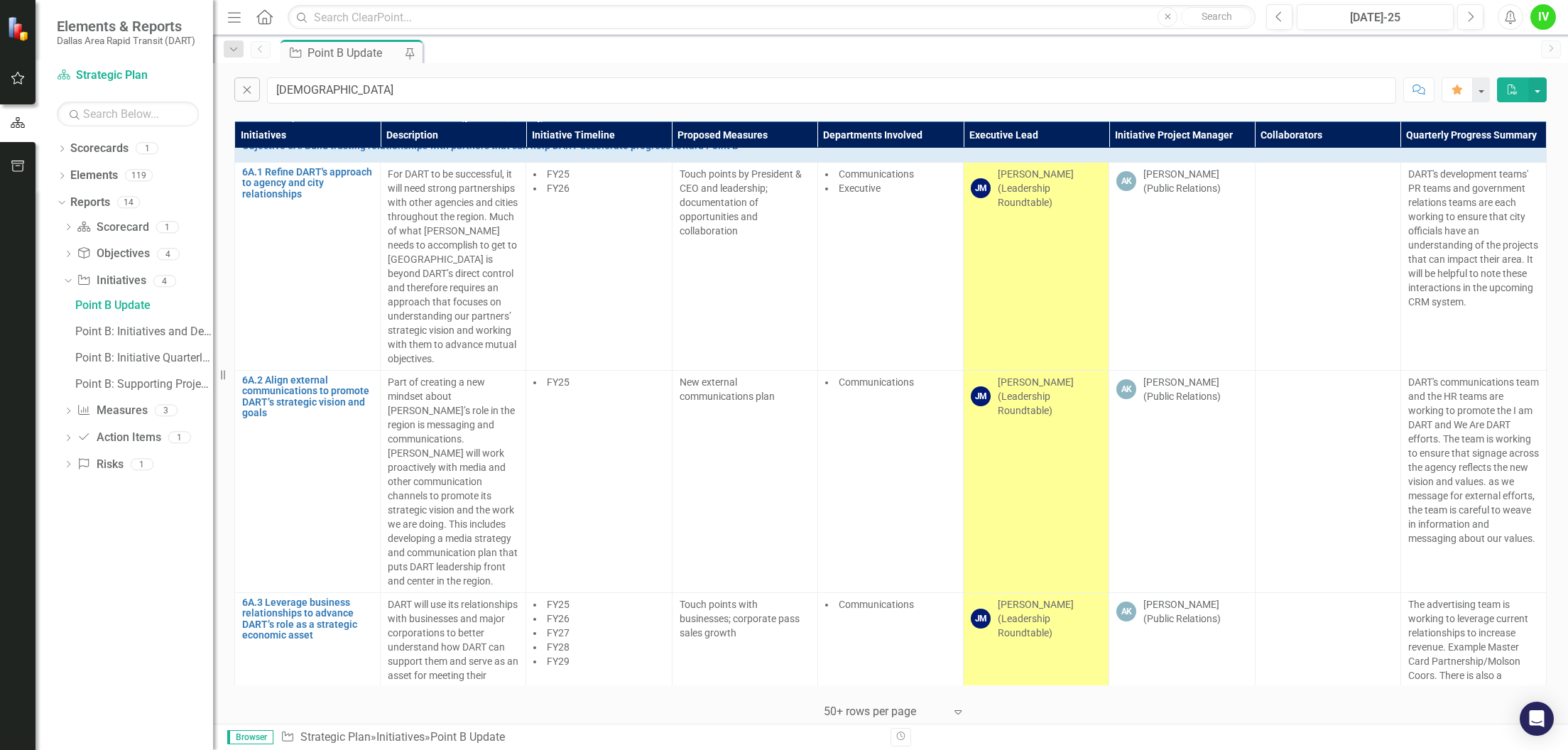
scroll to position [2473, 0]
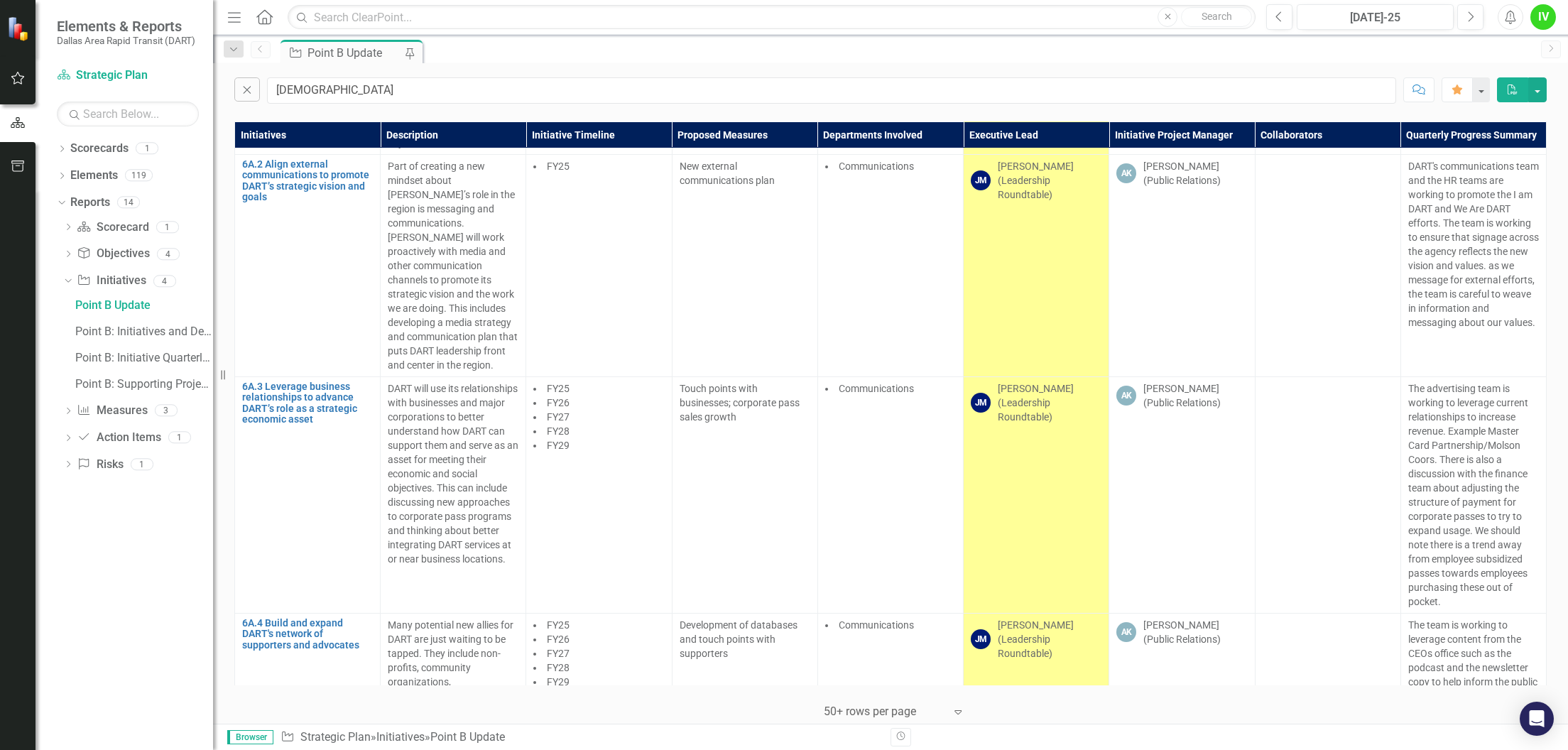
click at [1429, 618] on p "The team is working to leverage content from the CEOs office such as the podcas…" at bounding box center [1473, 681] width 131 height 128
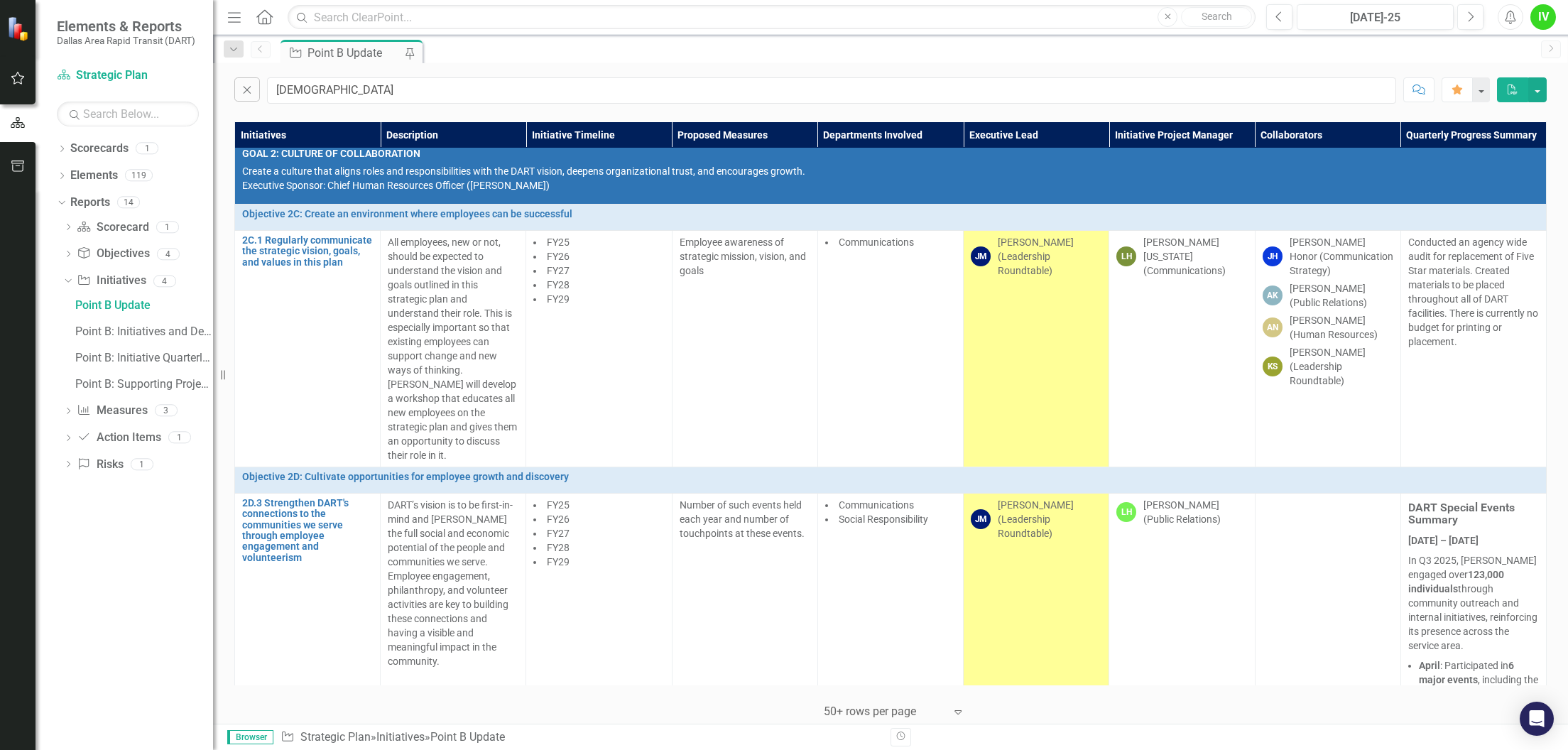
scroll to position [0, 0]
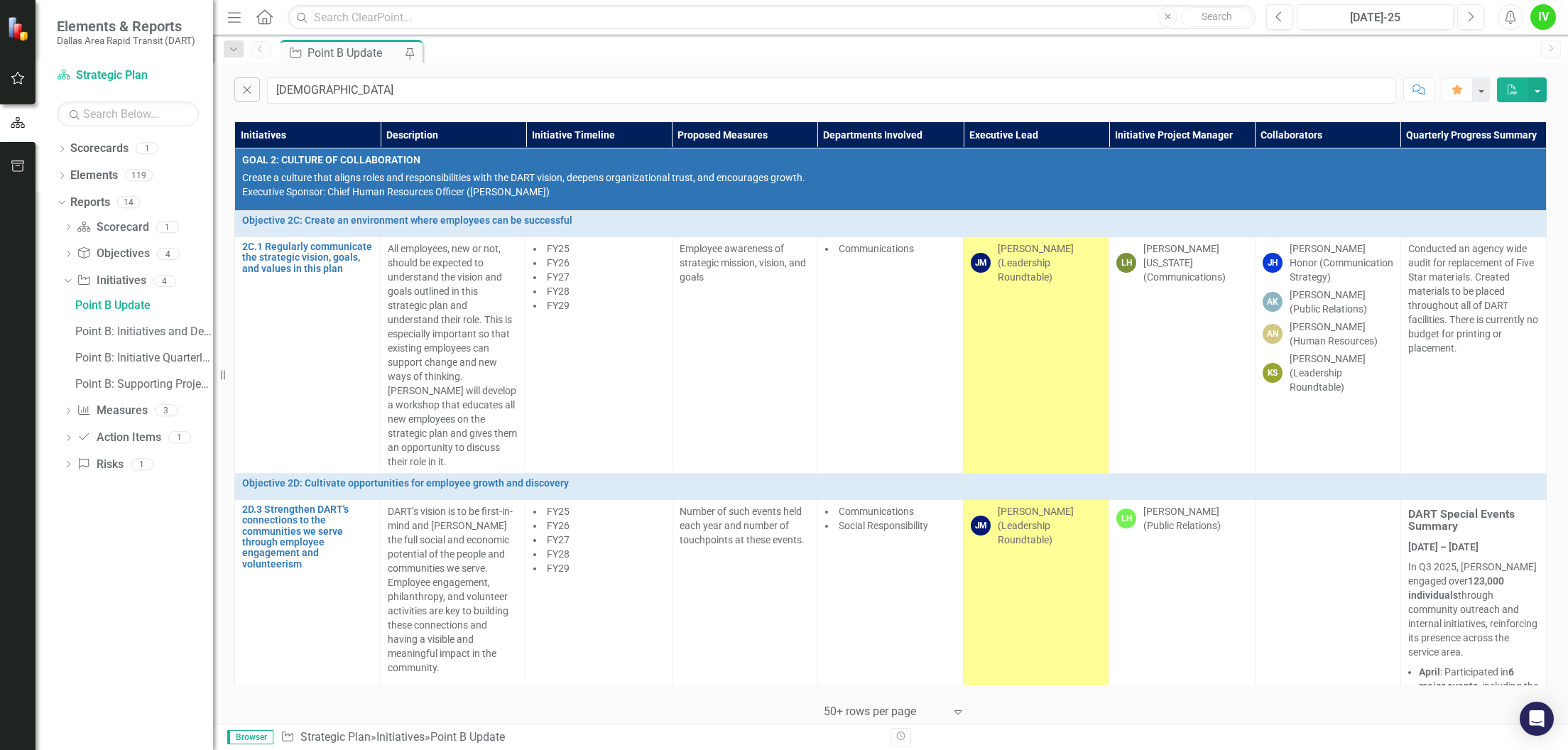
click at [892, 342] on td "Communications" at bounding box center [889, 354] width 146 height 236
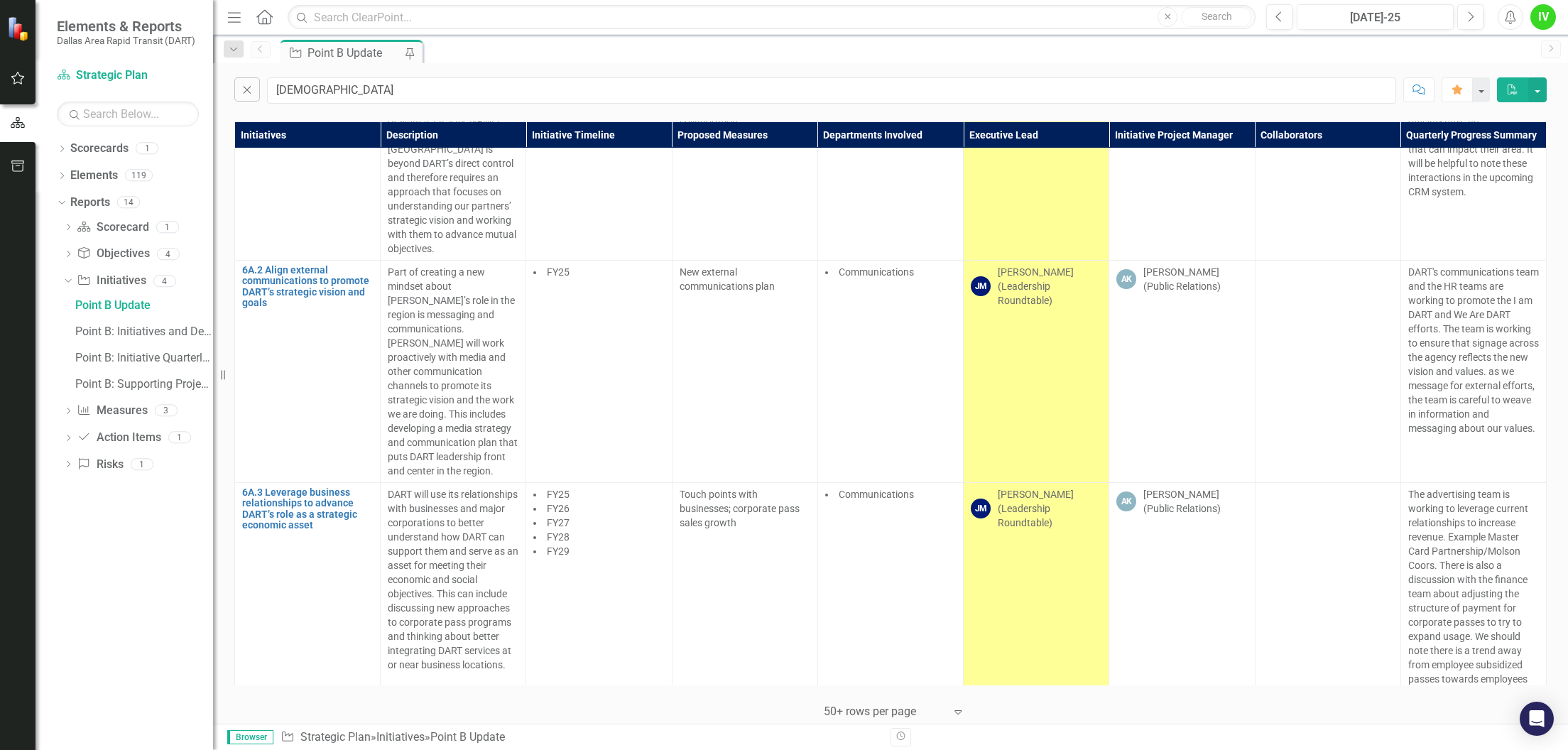
scroll to position [2473, 0]
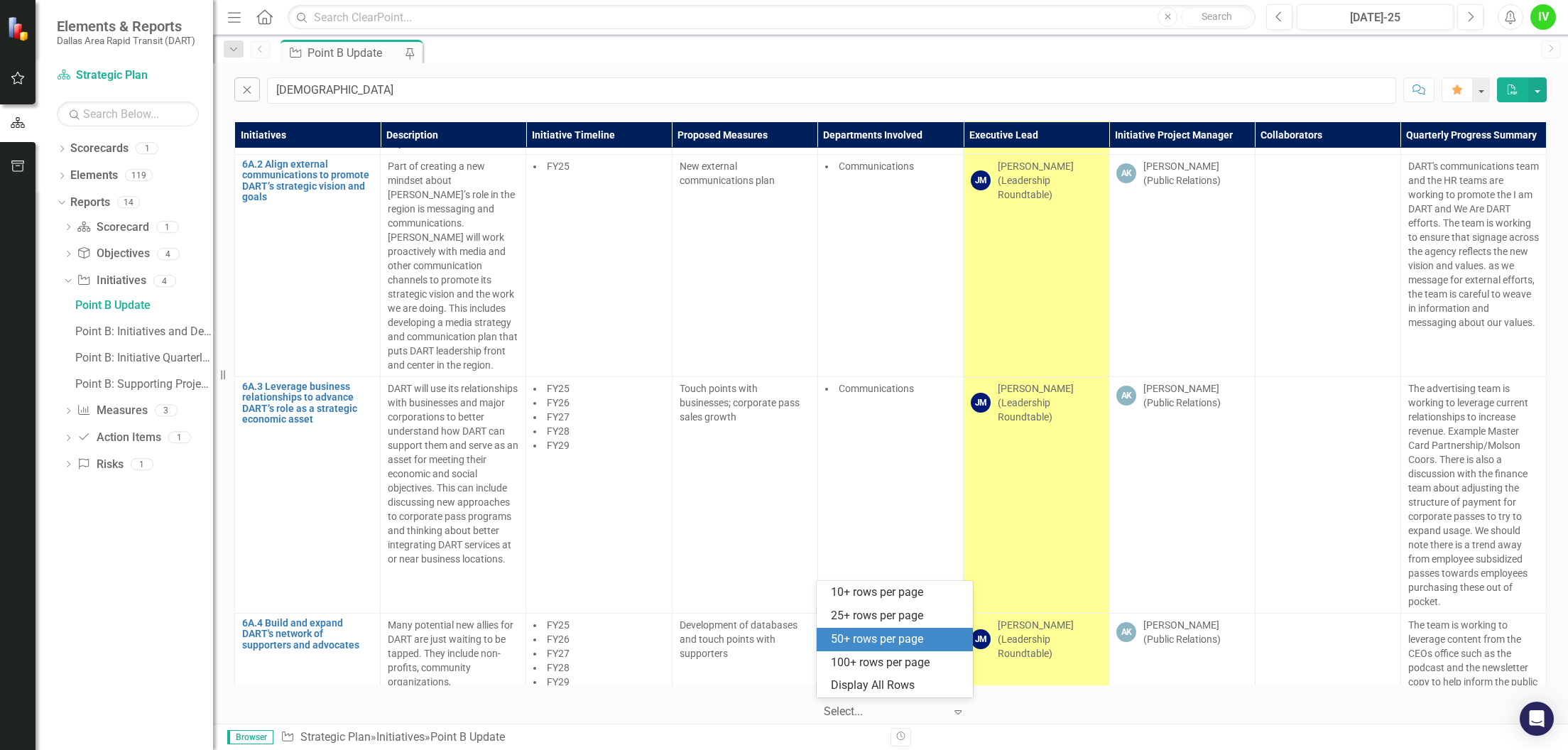
click at [957, 711] on icon "Expand" at bounding box center [958, 711] width 14 height 12
click at [950, 690] on div "Display All Rows" at bounding box center [897, 686] width 133 height 16
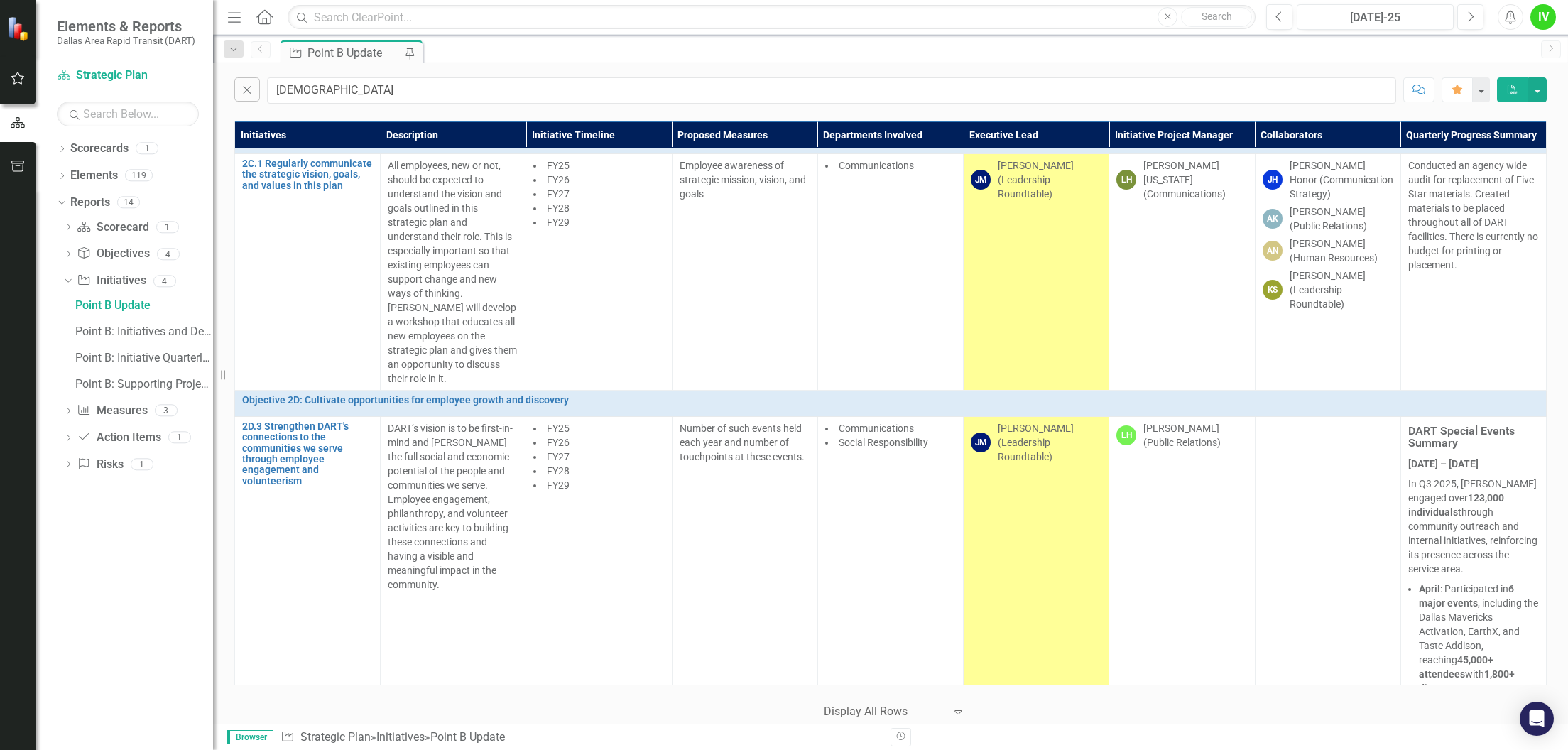
scroll to position [0, 0]
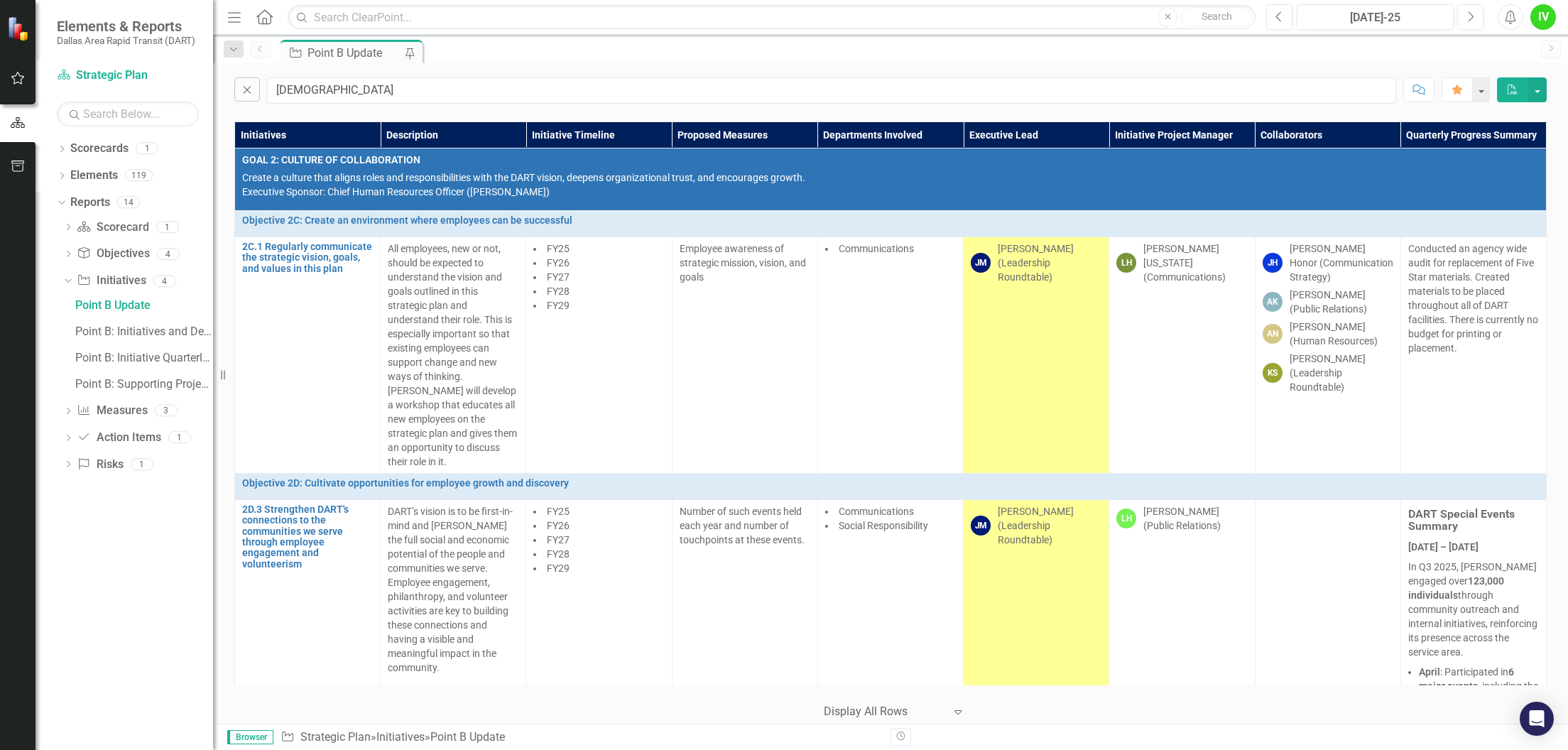
click at [145, 581] on div "Dropdown Scorecards 1 Strategic Plan Dropdown Elements 119 Dropdown Objective O…" at bounding box center [124, 442] width 178 height 612
click at [1341, 733] on div "Revision History" at bounding box center [1554, 737] width 1327 height 19
click at [95, 598] on div "Dropdown Scorecards 1 Strategic Plan Dropdown Elements 119 Dropdown Objective O…" at bounding box center [124, 442] width 178 height 612
click at [147, 609] on div "Dropdown Scorecards 1 Strategic Plan Dropdown Elements 119 Dropdown Objective O…" at bounding box center [124, 442] width 178 height 612
click at [91, 586] on div "Dropdown Scorecards 1 Strategic Plan Dropdown Elements 119 Dropdown Objective O…" at bounding box center [124, 442] width 178 height 612
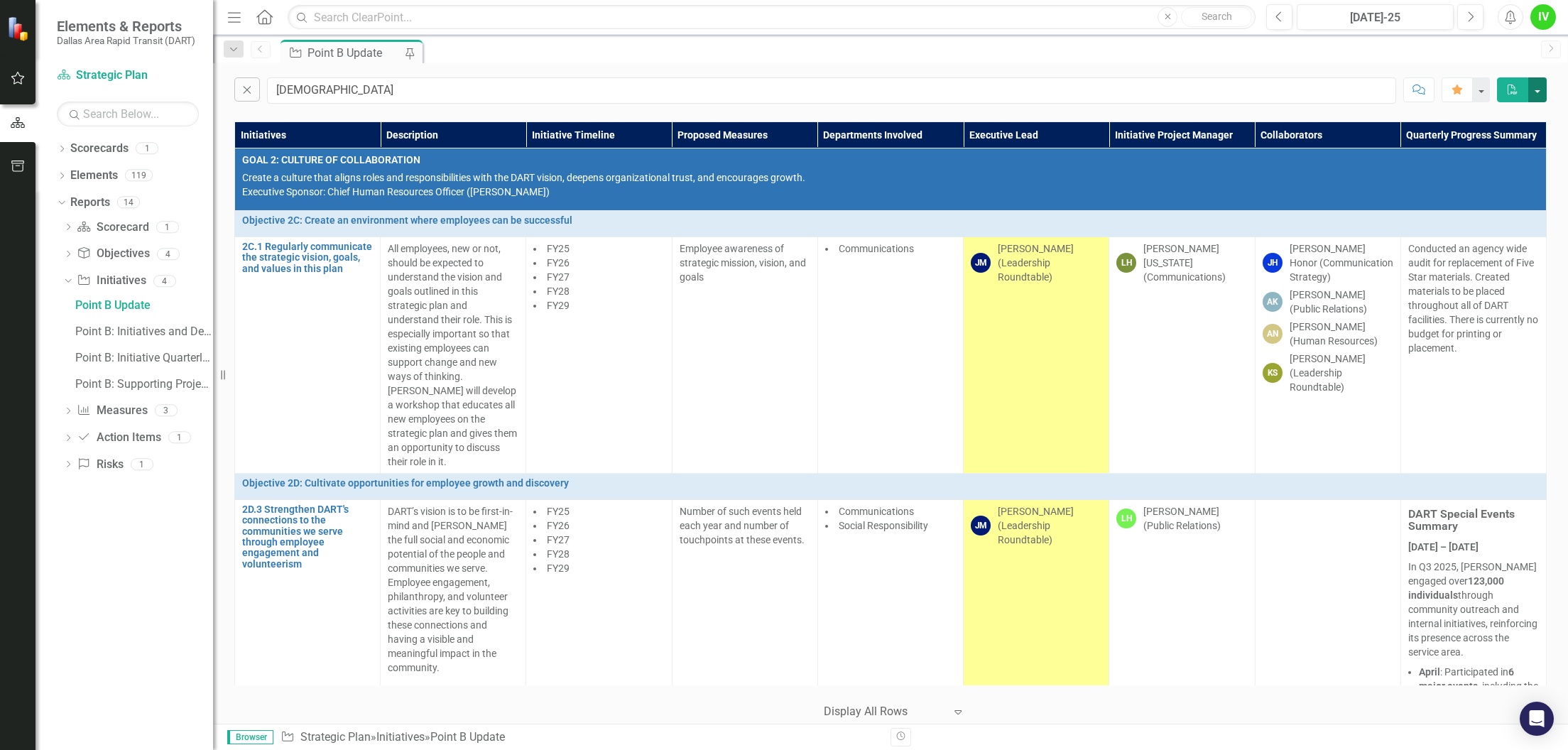
click at [1537, 92] on button "button" at bounding box center [1537, 90] width 19 height 25
click at [1527, 137] on link "Excel Export to Excel" at bounding box center [1489, 142] width 112 height 26
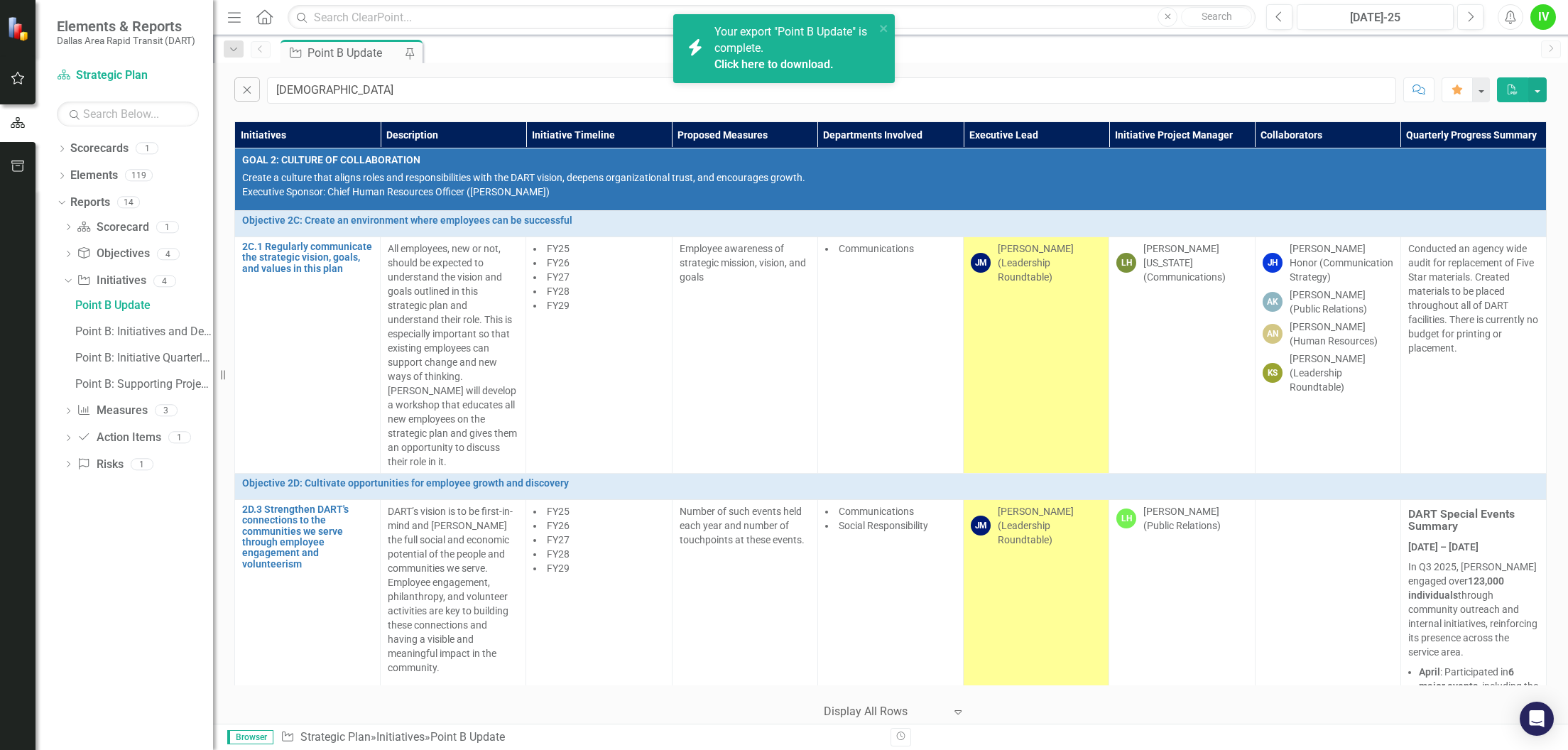
click at [779, 57] on link "Click here to download." at bounding box center [773, 63] width 119 height 13
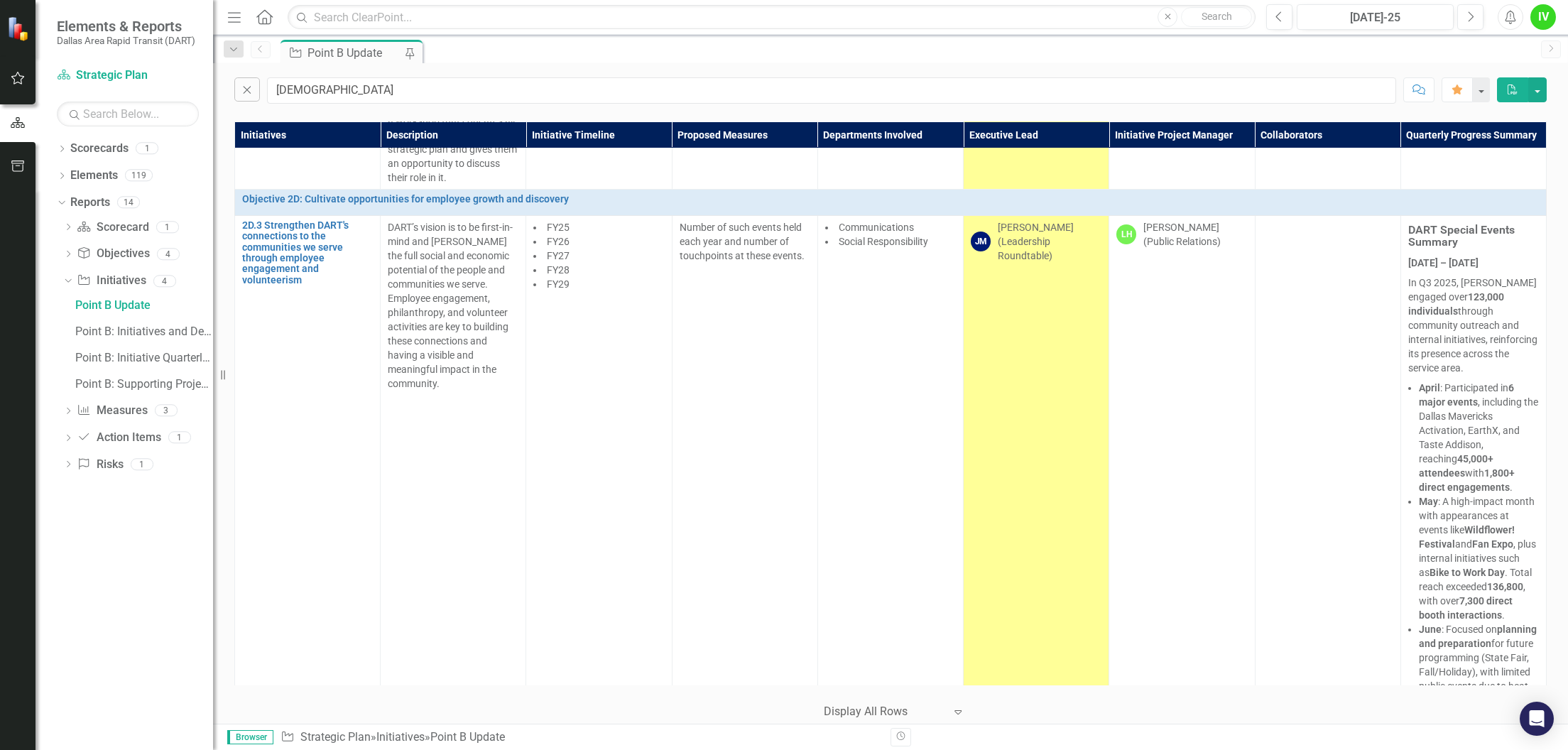
scroll to position [378, 0]
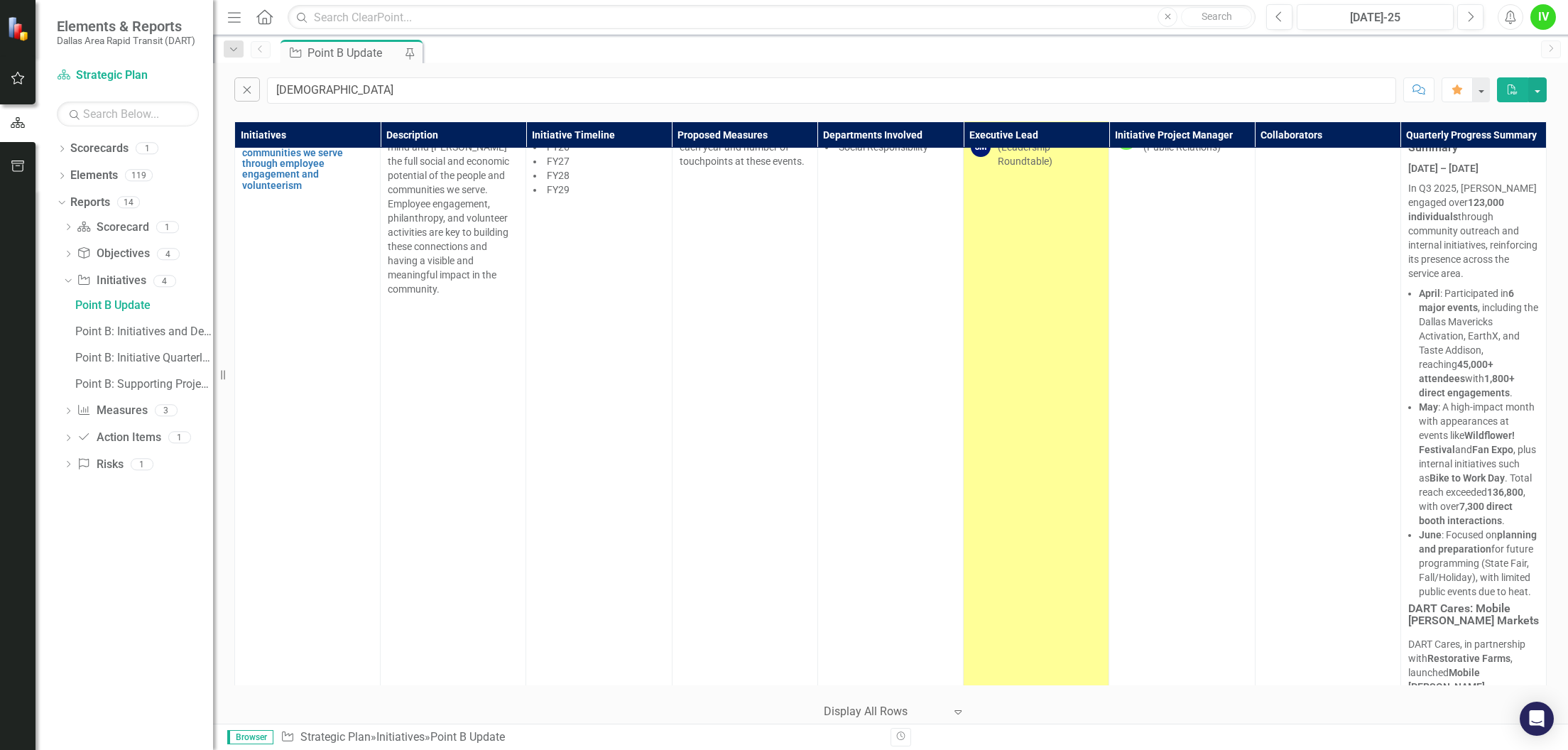
click at [611, 421] on td "FY25 FY26 FY27 FY28 FY29" at bounding box center [599, 593] width 146 height 944
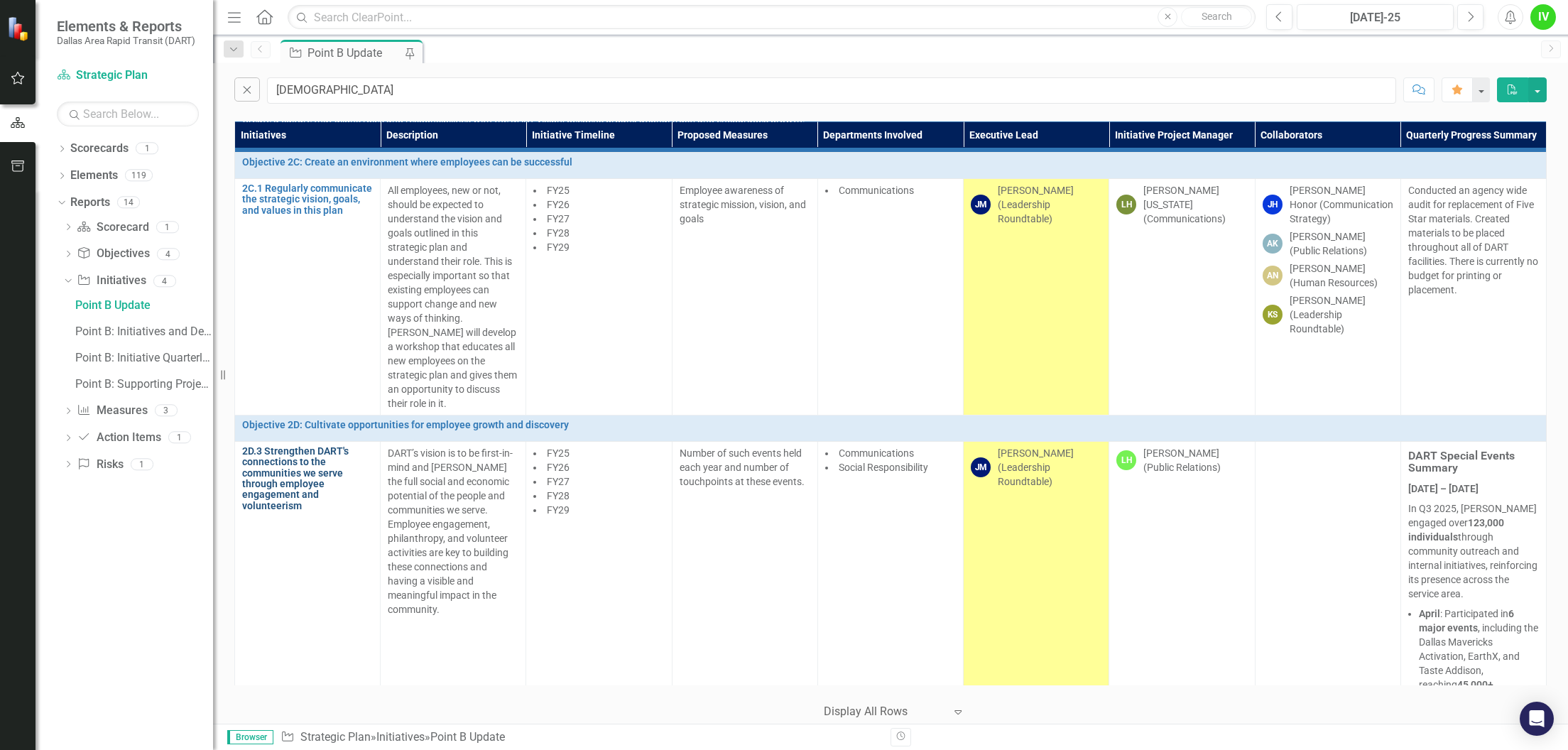
scroll to position [0, 0]
